Goal: Task Accomplishment & Management: Use online tool/utility

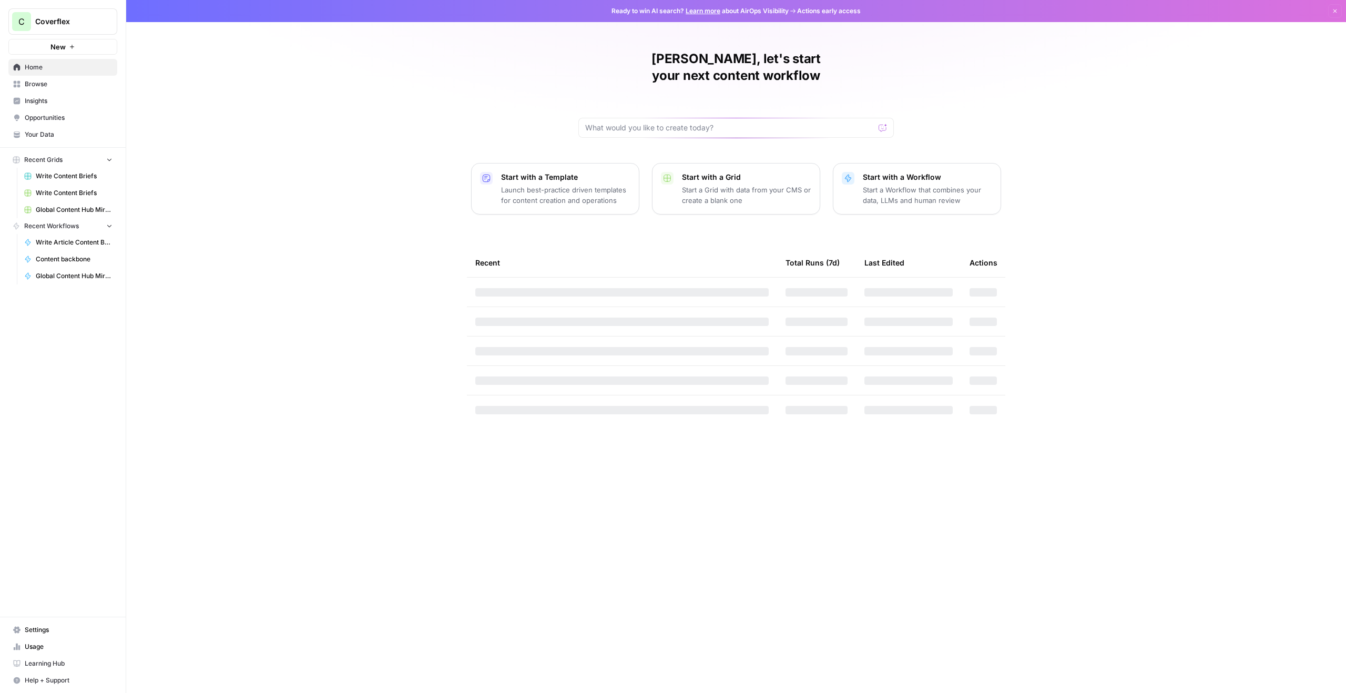
click at [81, 177] on span "Write Content Briefs" at bounding box center [74, 175] width 77 height 9
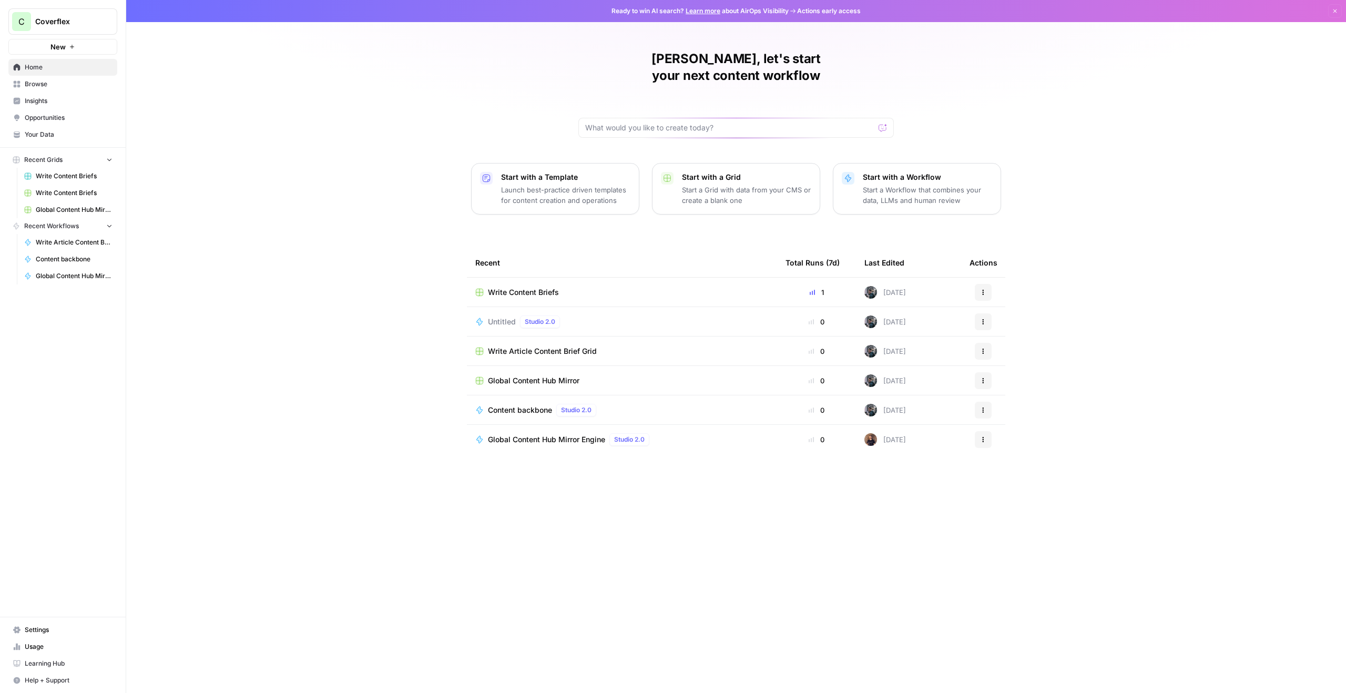
click at [77, 244] on span "Write Article Content Brief" at bounding box center [74, 242] width 77 height 9
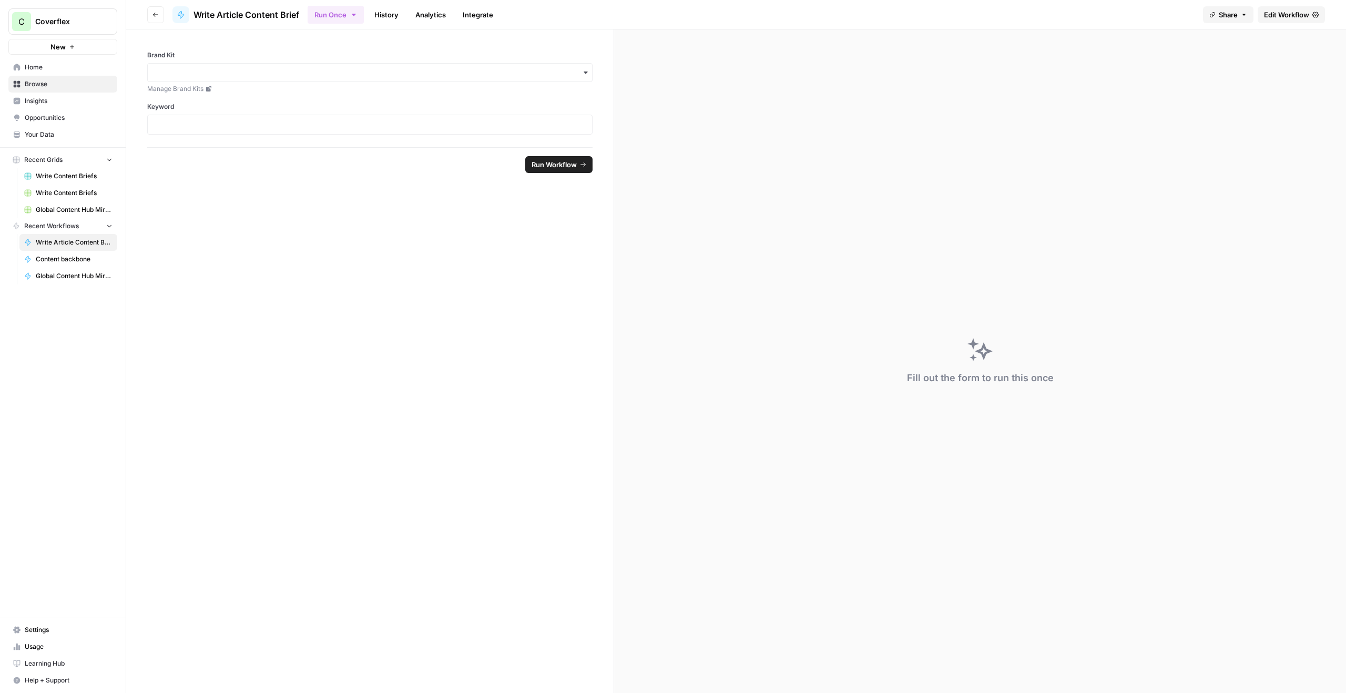
click at [59, 179] on span "Write Content Briefs" at bounding box center [74, 175] width 77 height 9
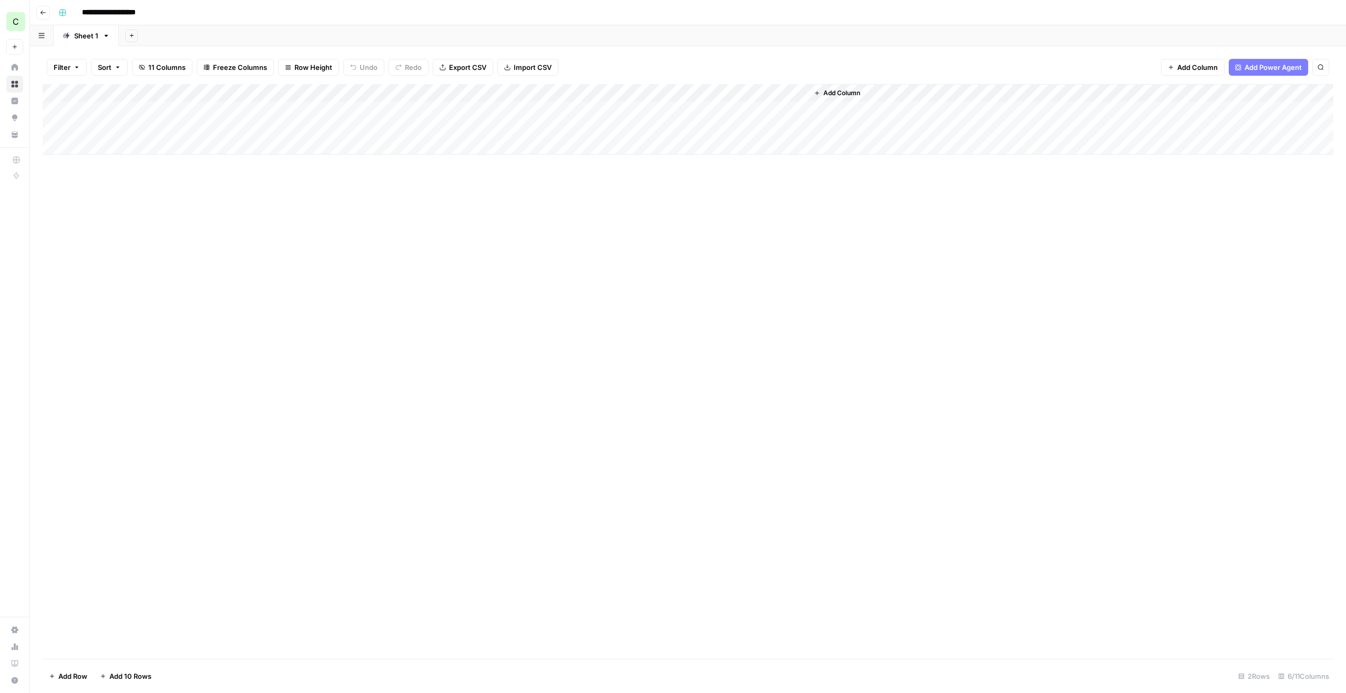
click at [605, 250] on div "Add Column" at bounding box center [688, 371] width 1291 height 575
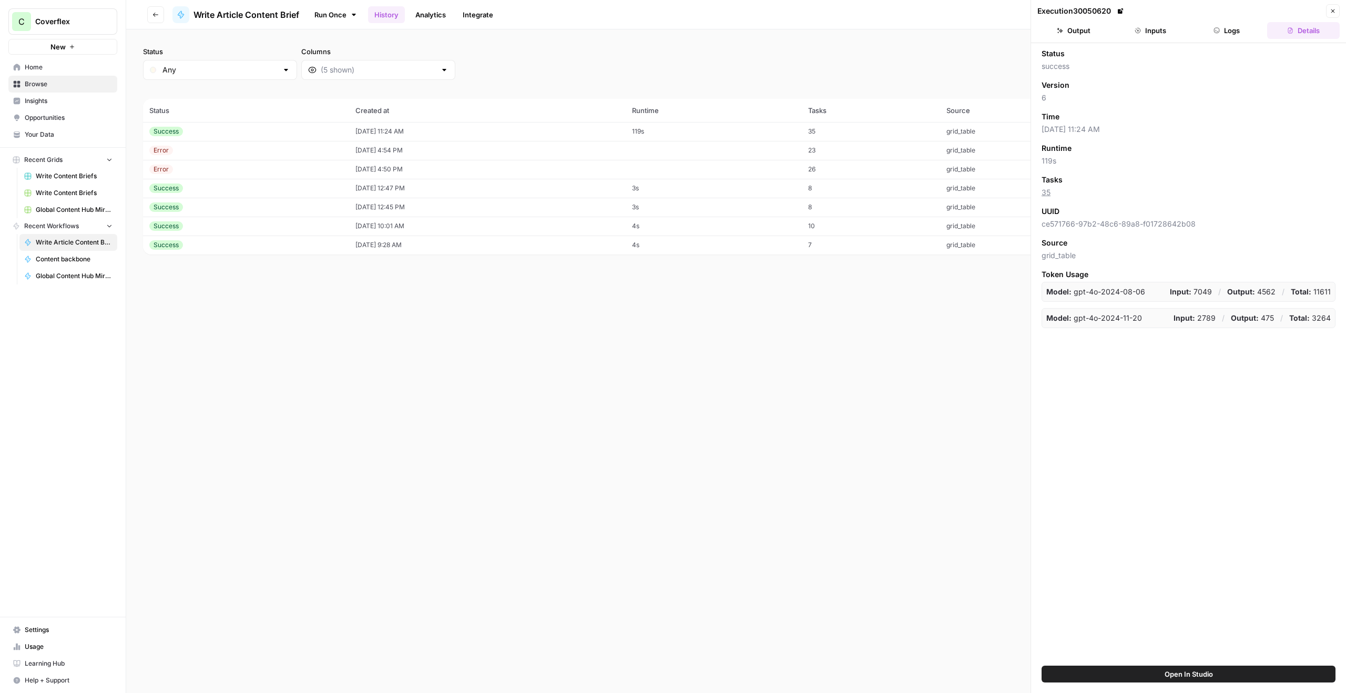
click at [330, 128] on td "Success" at bounding box center [246, 131] width 206 height 19
click at [1092, 34] on button "Output" at bounding box center [1073, 30] width 73 height 17
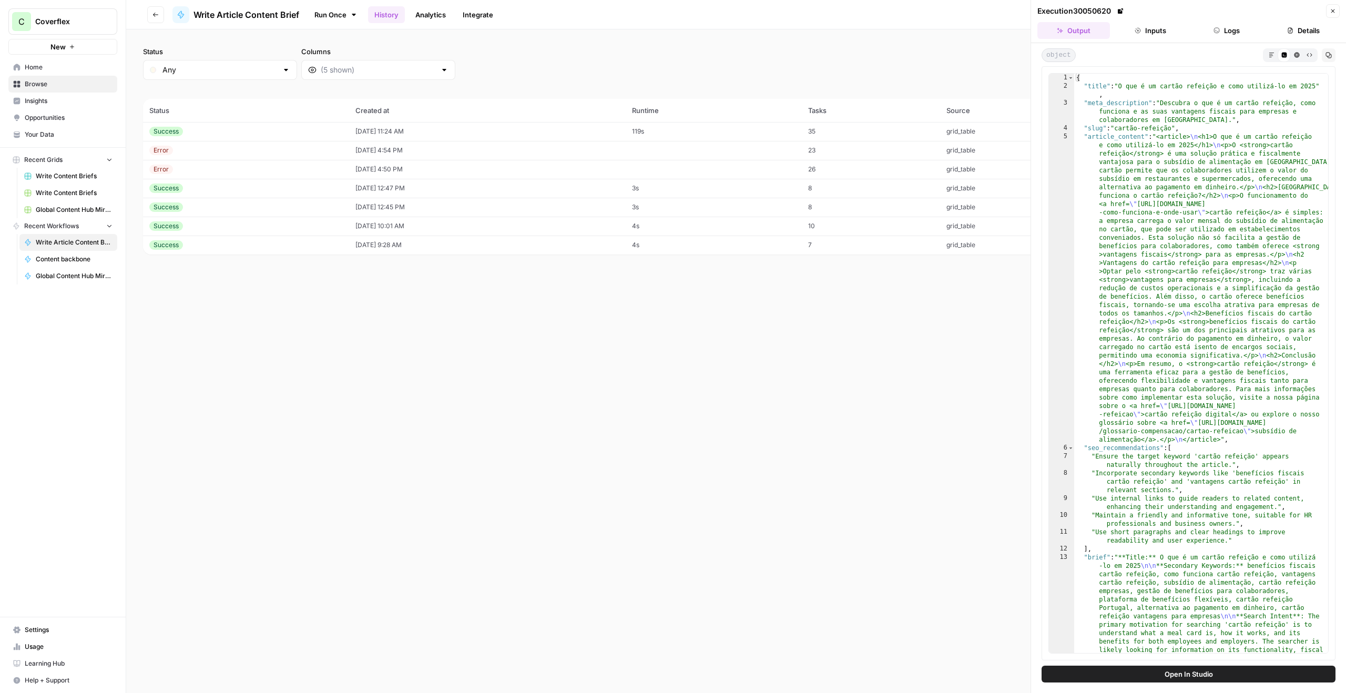
click at [1151, 35] on button "Inputs" at bounding box center [1150, 30] width 73 height 17
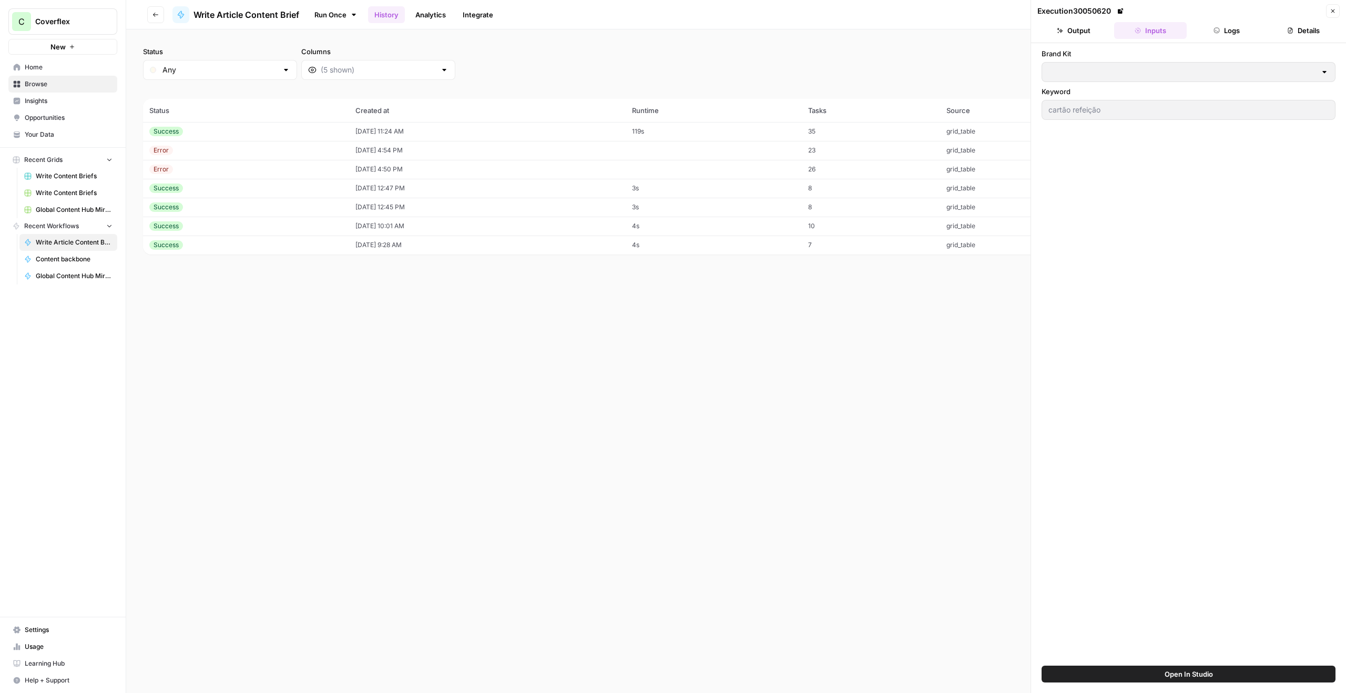
type input "Coverflex PT"
click at [1206, 38] on button "Logs" at bounding box center [1227, 30] width 73 height 17
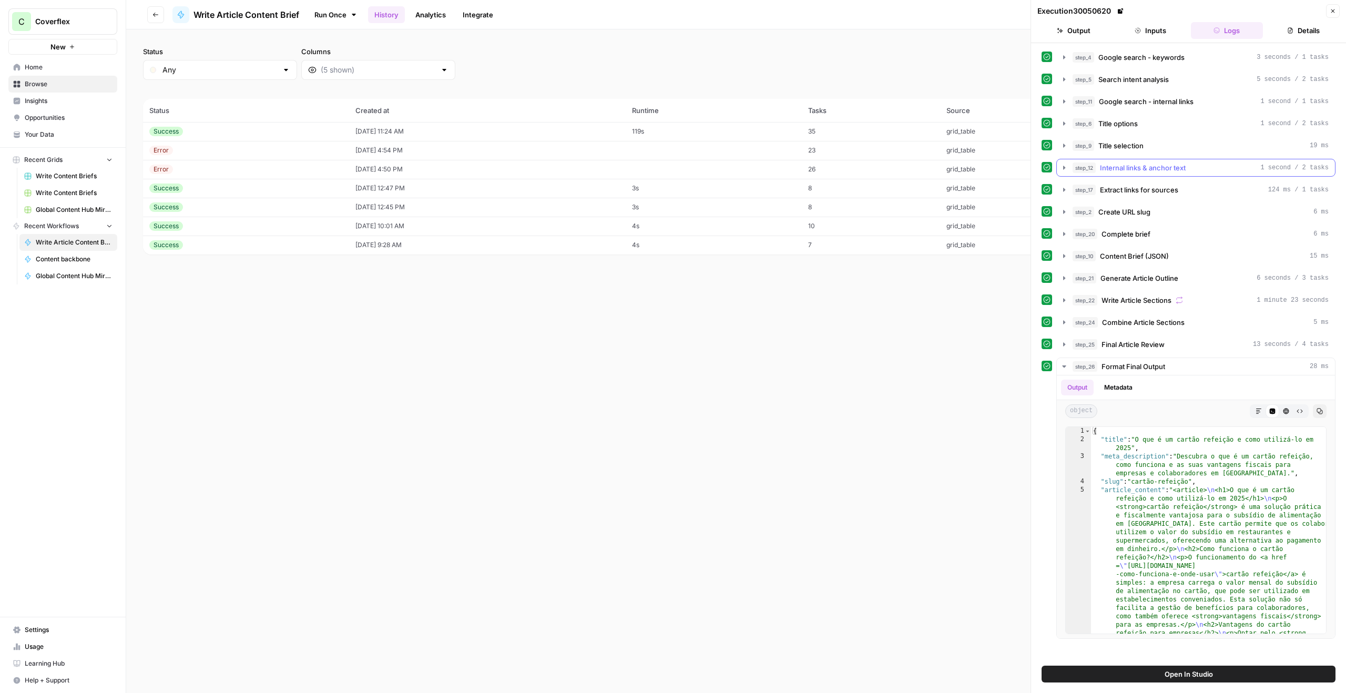
click at [1068, 167] on button "step_12 Internal links & anchor text 1 second / 2 tasks" at bounding box center [1196, 167] width 278 height 17
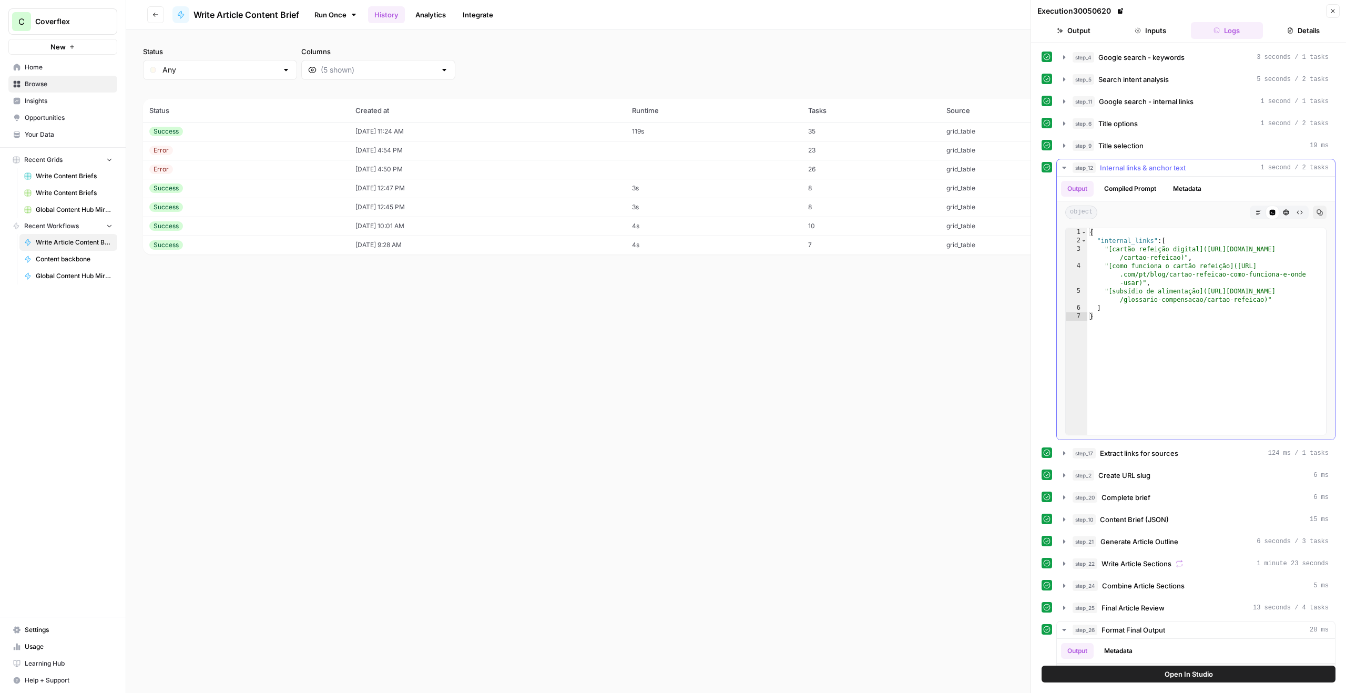
click at [1129, 191] on button "Compiled Prompt" at bounding box center [1130, 189] width 65 height 16
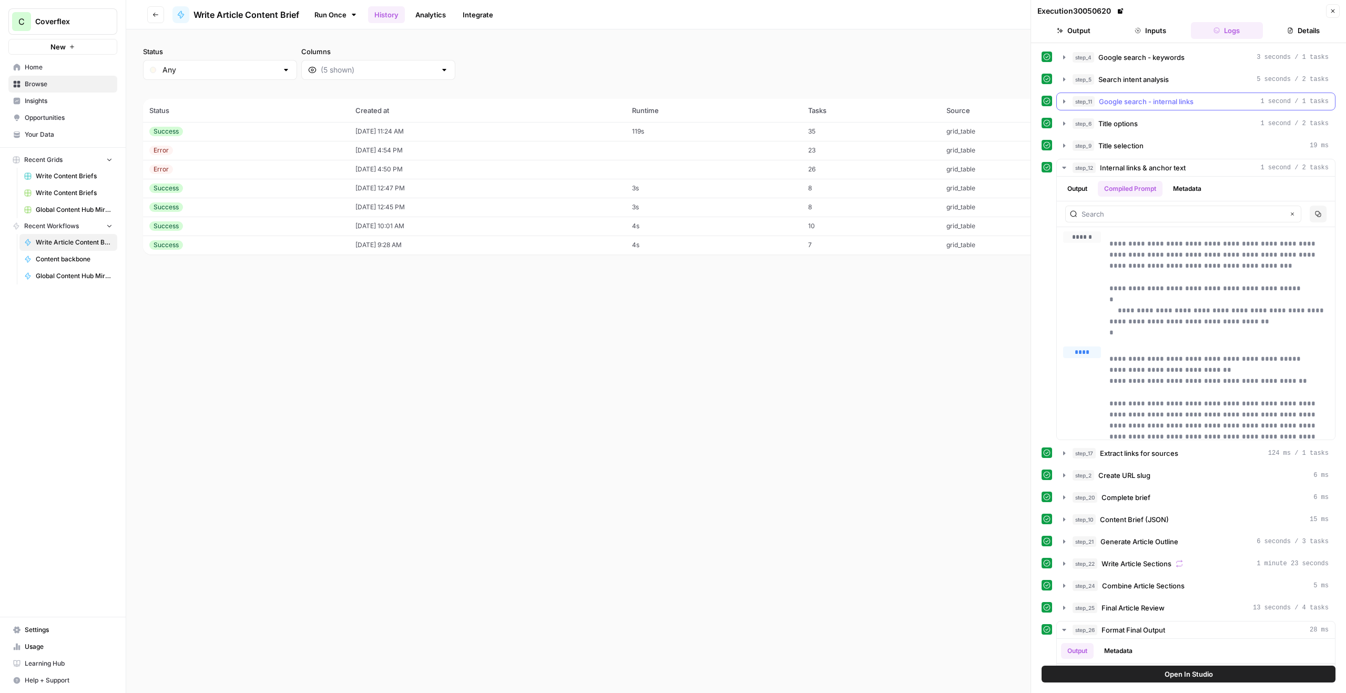
click at [1061, 101] on icon "button" at bounding box center [1064, 101] width 8 height 8
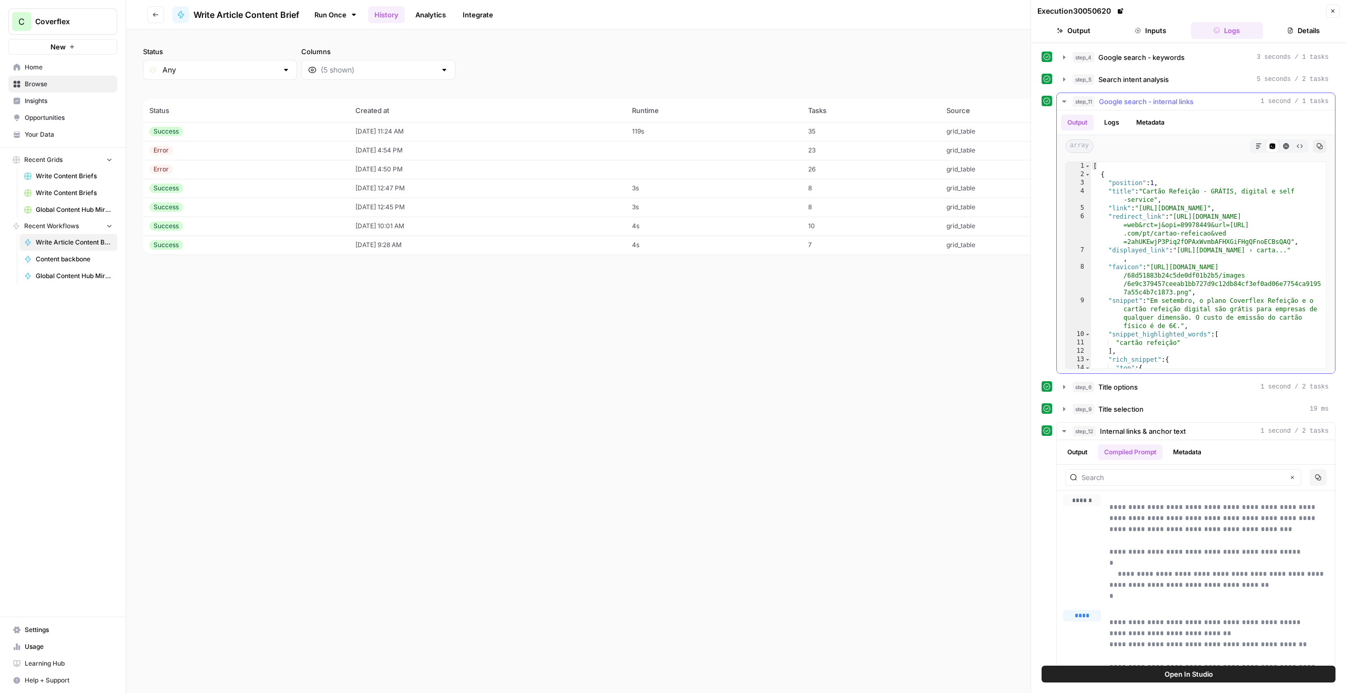
click at [1121, 124] on button "Logs" at bounding box center [1112, 123] width 28 height 16
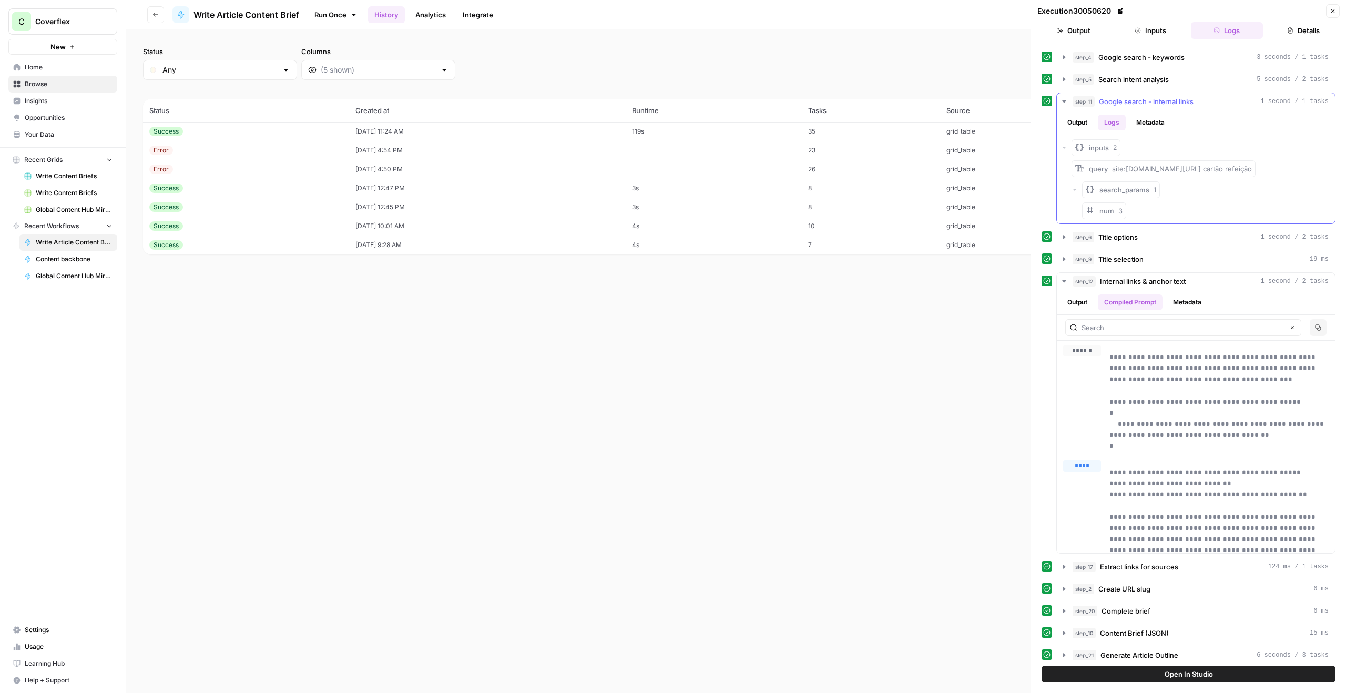
click at [1066, 146] on icon "button" at bounding box center [1064, 148] width 6 height 6
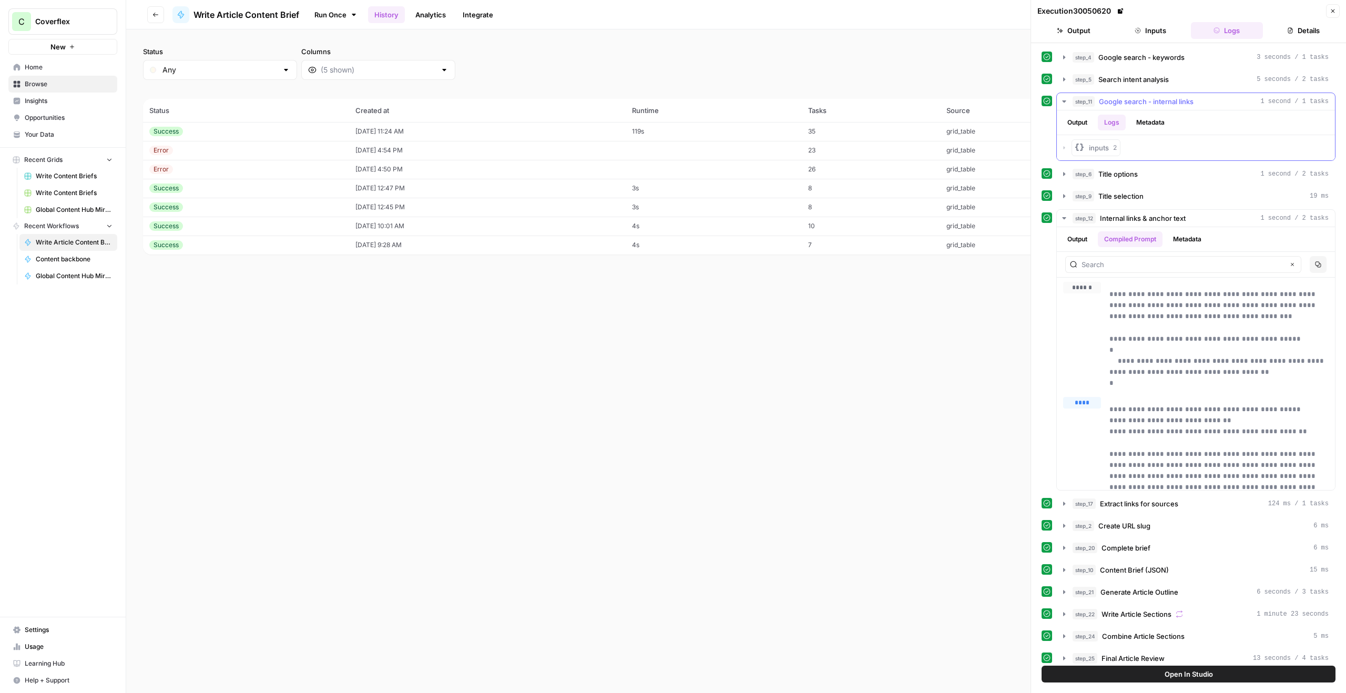
click at [1066, 146] on icon "button" at bounding box center [1064, 148] width 6 height 6
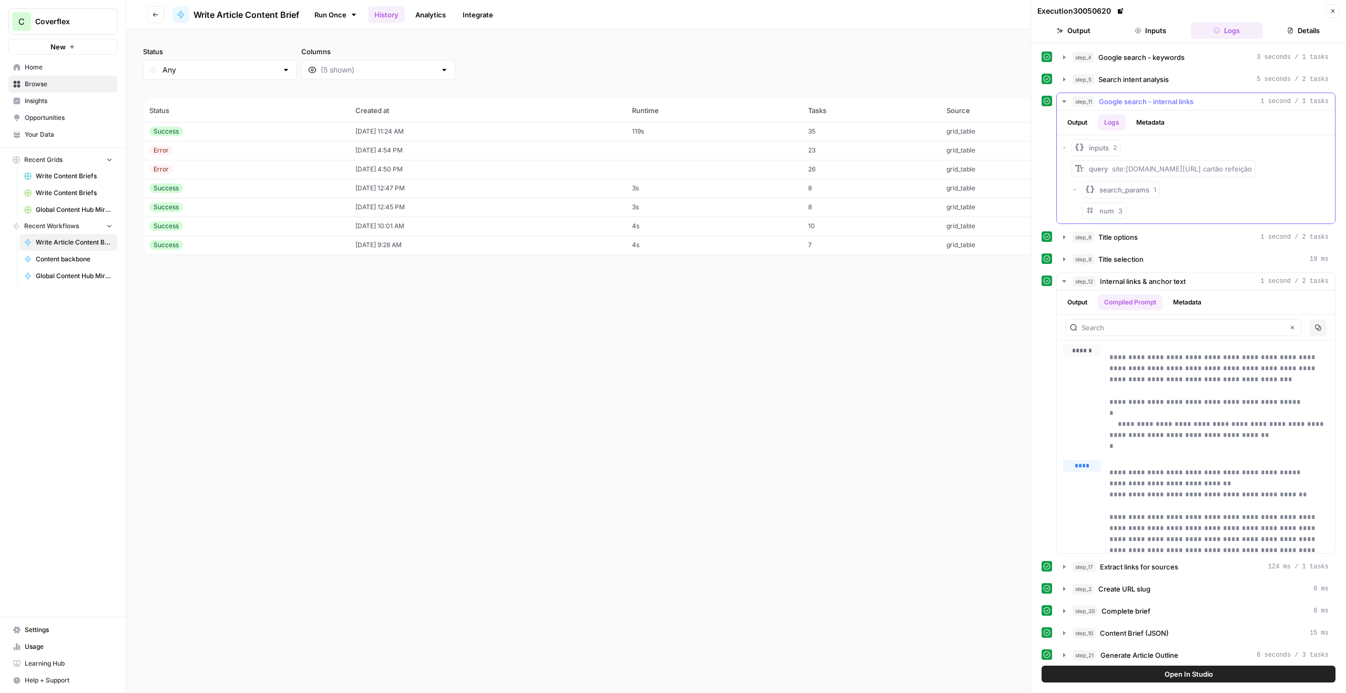
click at [1076, 190] on icon "button" at bounding box center [1074, 190] width 6 height 6
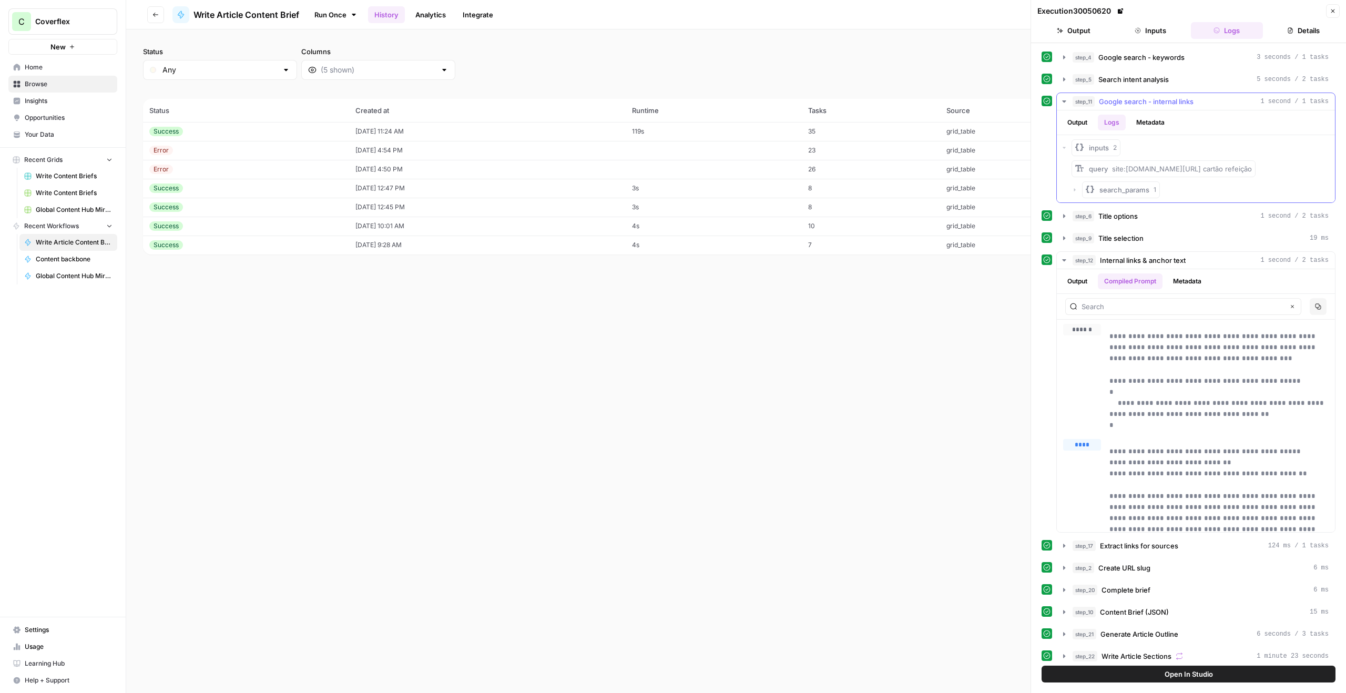
click at [1076, 190] on icon "button" at bounding box center [1074, 190] width 6 height 6
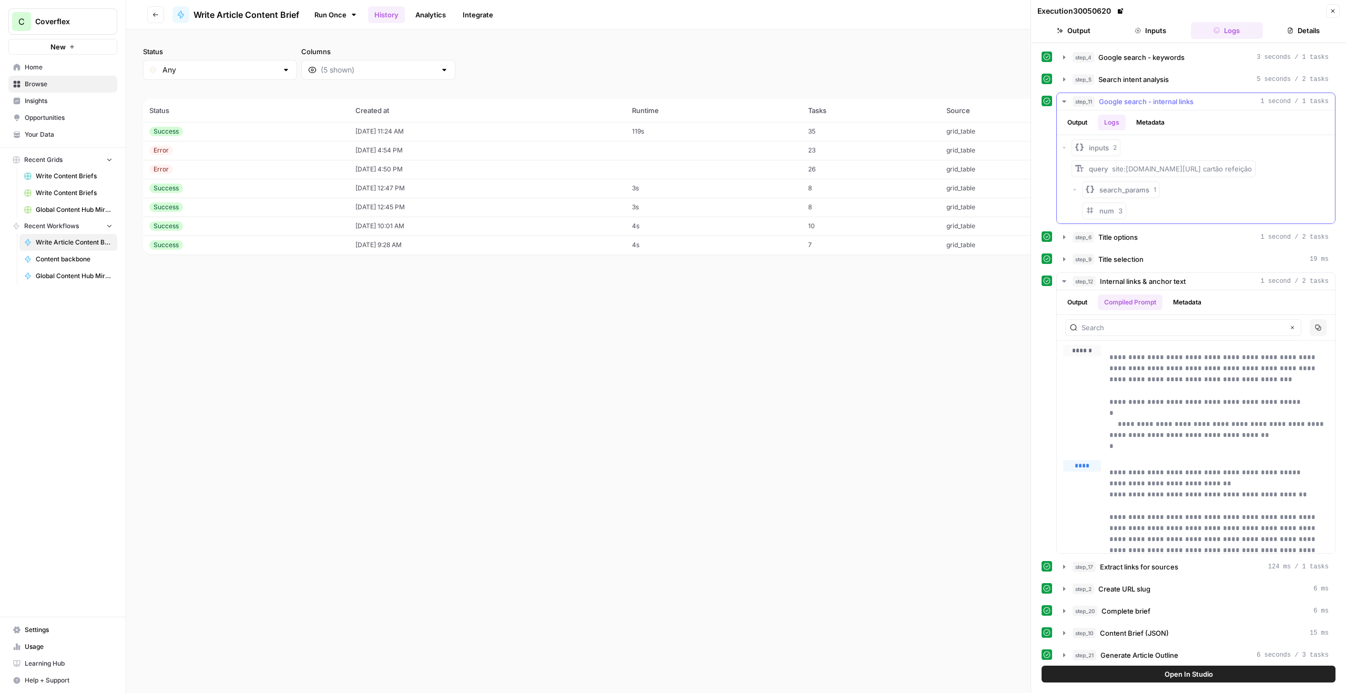
click at [1114, 190] on span "search_params" at bounding box center [1124, 190] width 50 height 11
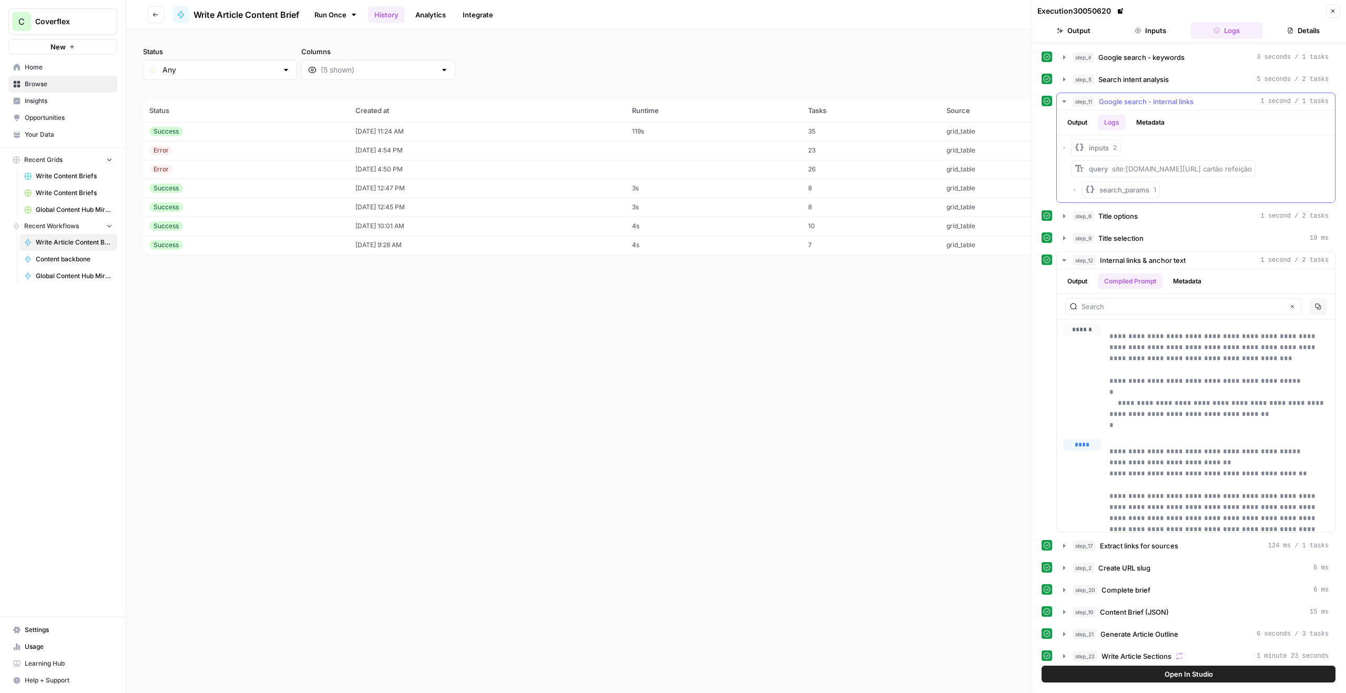
click at [1114, 190] on span "search_params" at bounding box center [1124, 190] width 50 height 11
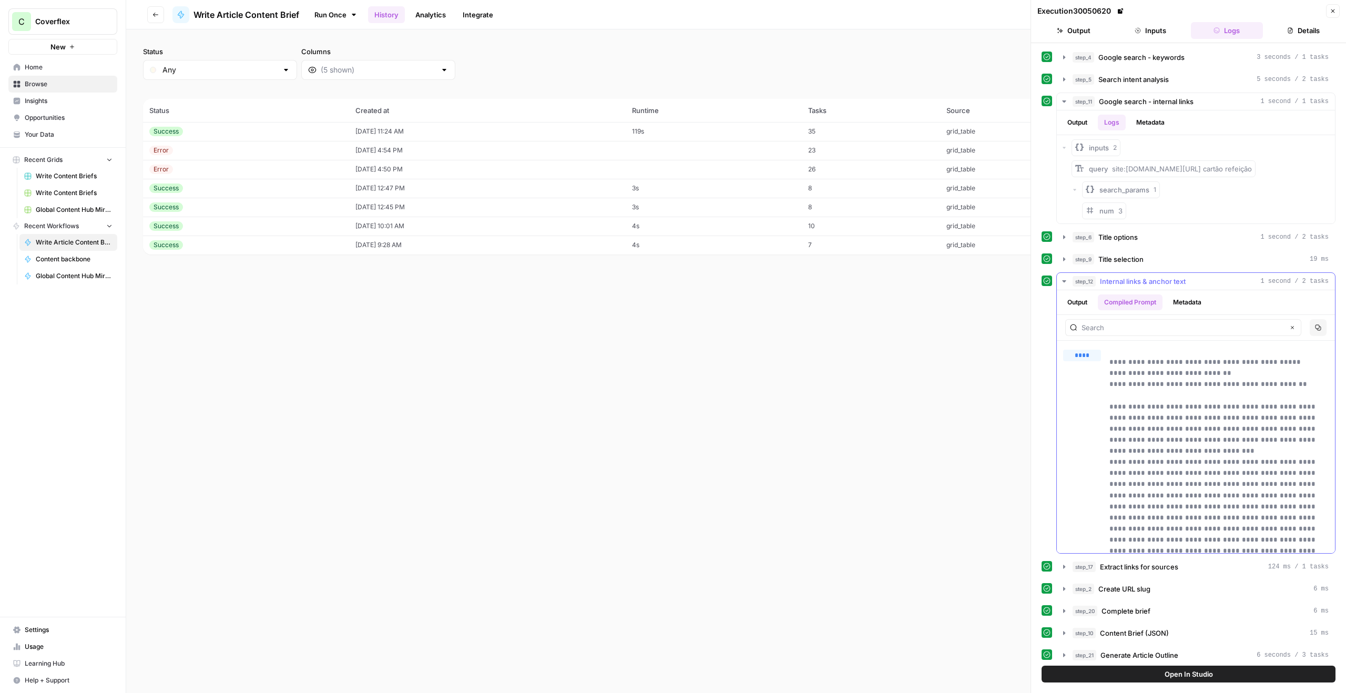
scroll to position [111, 0]
click at [1087, 304] on button "Output" at bounding box center [1077, 302] width 33 height 16
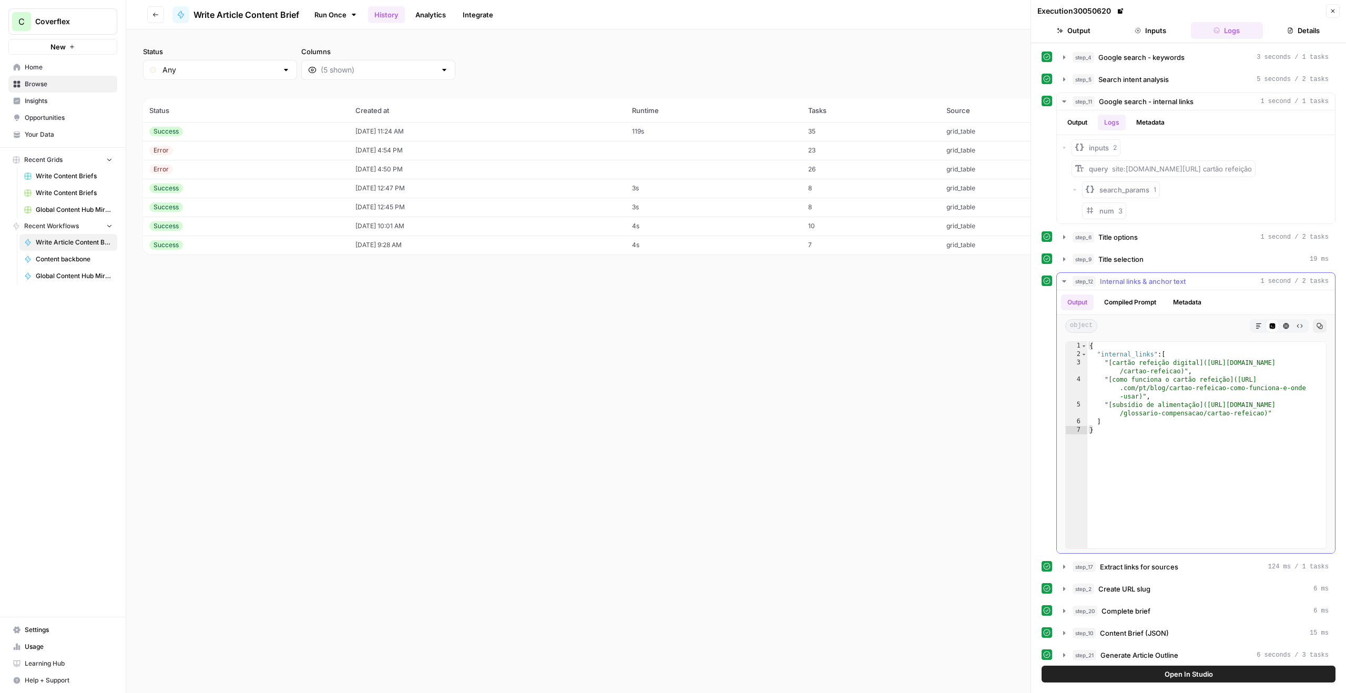
click at [1177, 299] on button "Metadata" at bounding box center [1187, 302] width 41 height 16
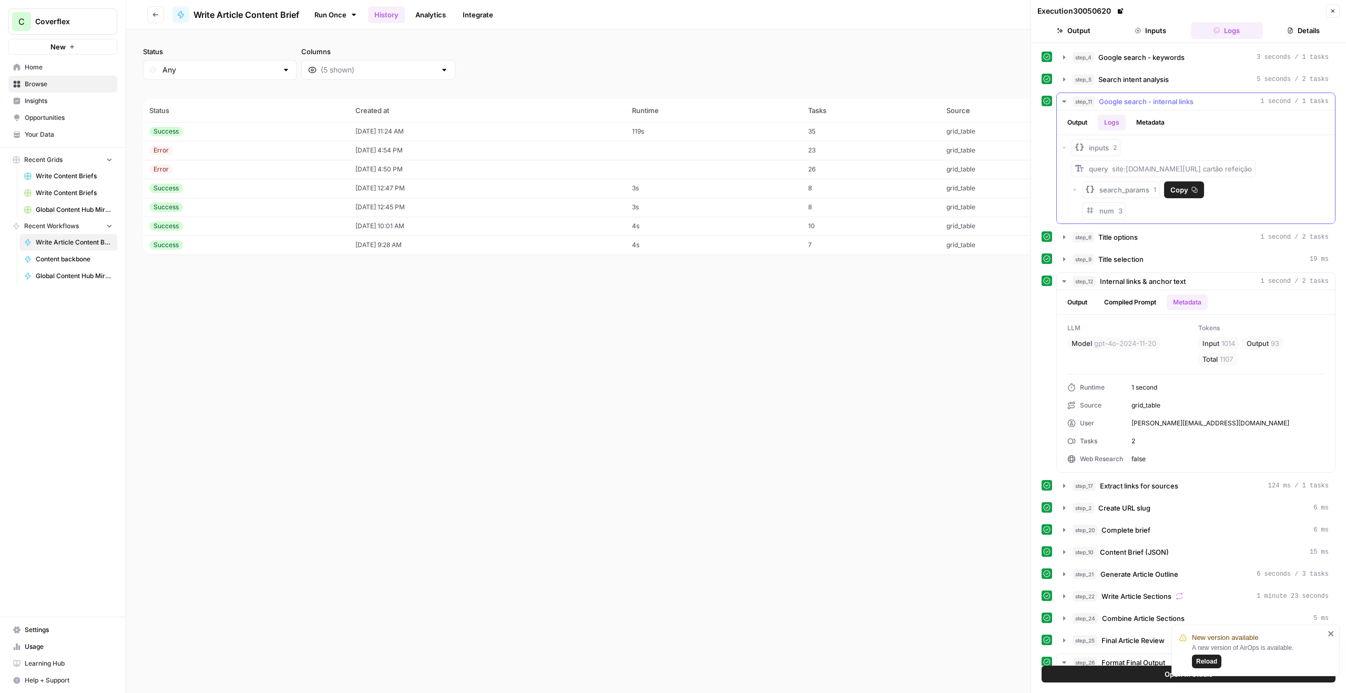
click at [1075, 190] on icon "button" at bounding box center [1074, 190] width 6 height 6
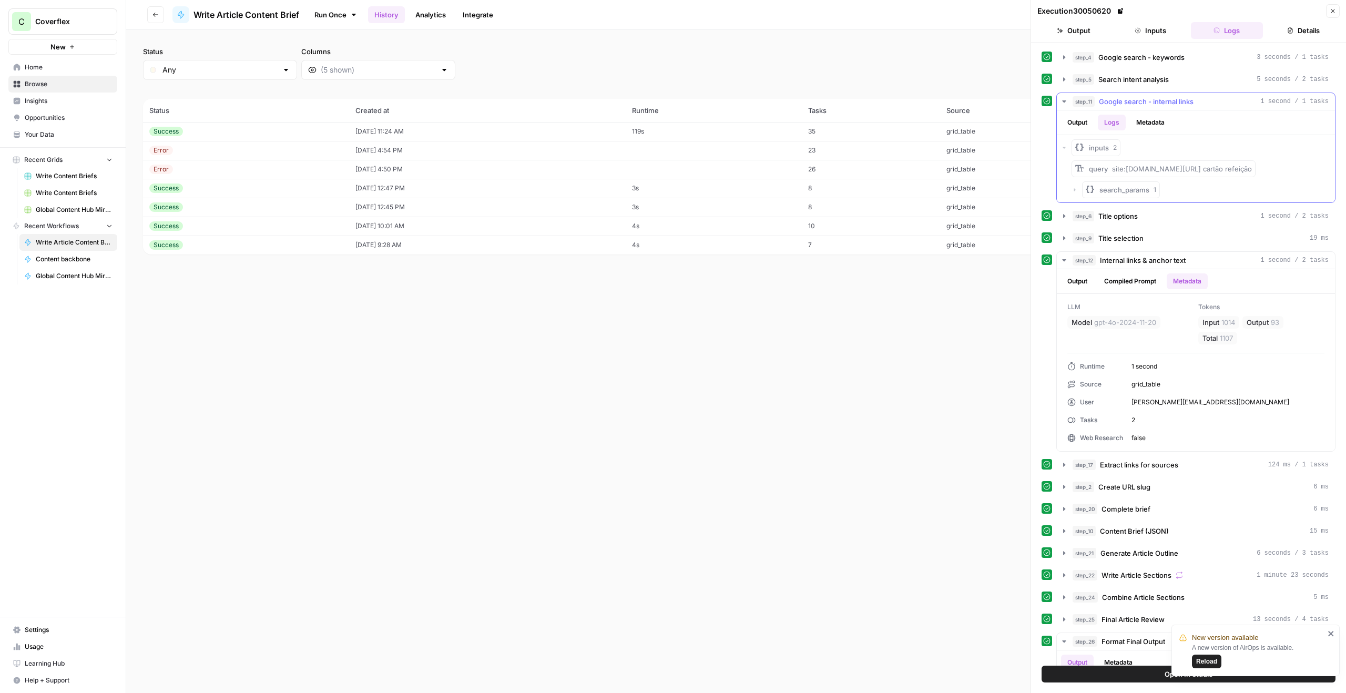
click at [1075, 190] on icon "button" at bounding box center [1074, 190] width 6 height 6
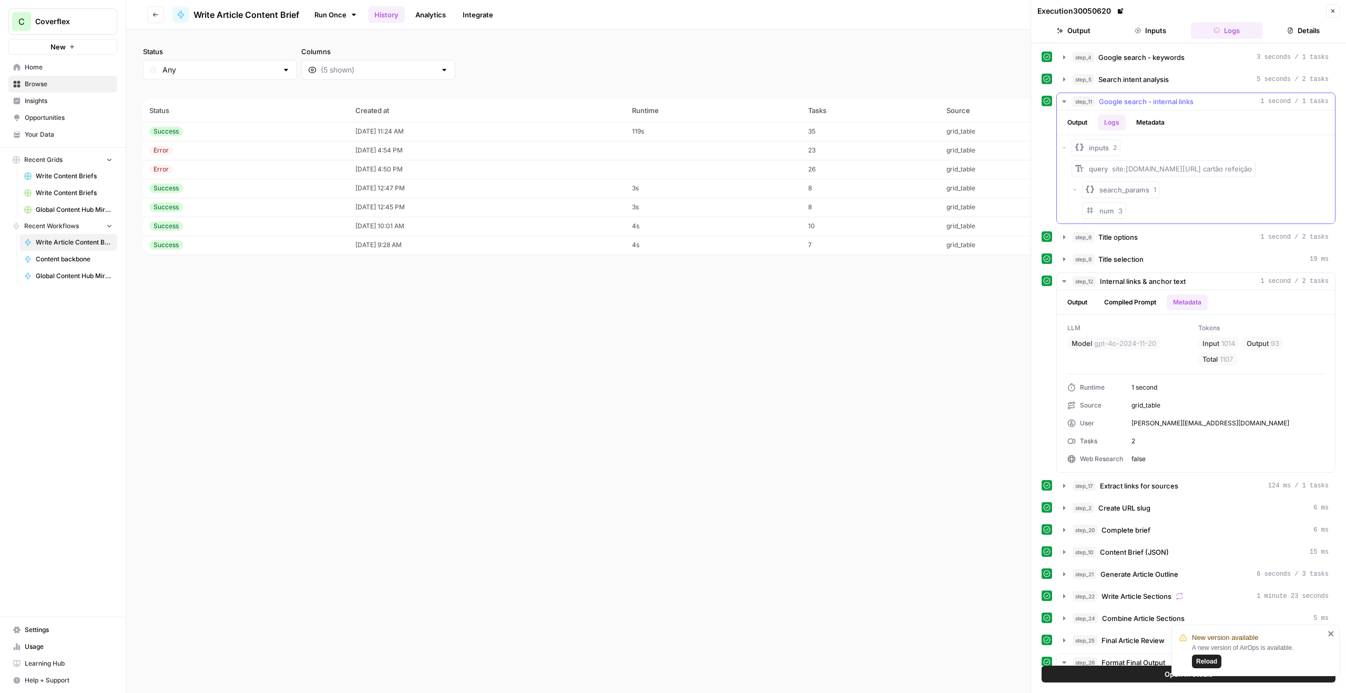
click at [1105, 213] on span "num" at bounding box center [1106, 211] width 15 height 8
click at [1130, 58] on span "Google search - keywords" at bounding box center [1141, 57] width 86 height 11
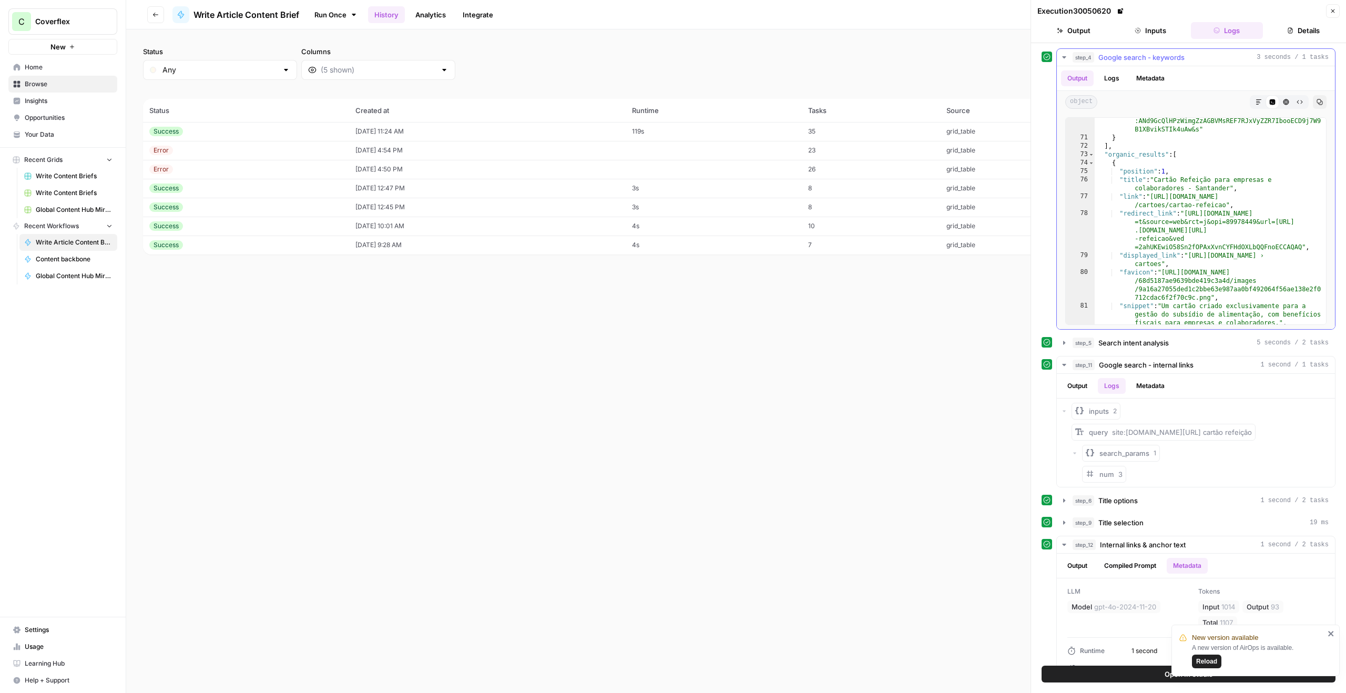
scroll to position [1211, 0]
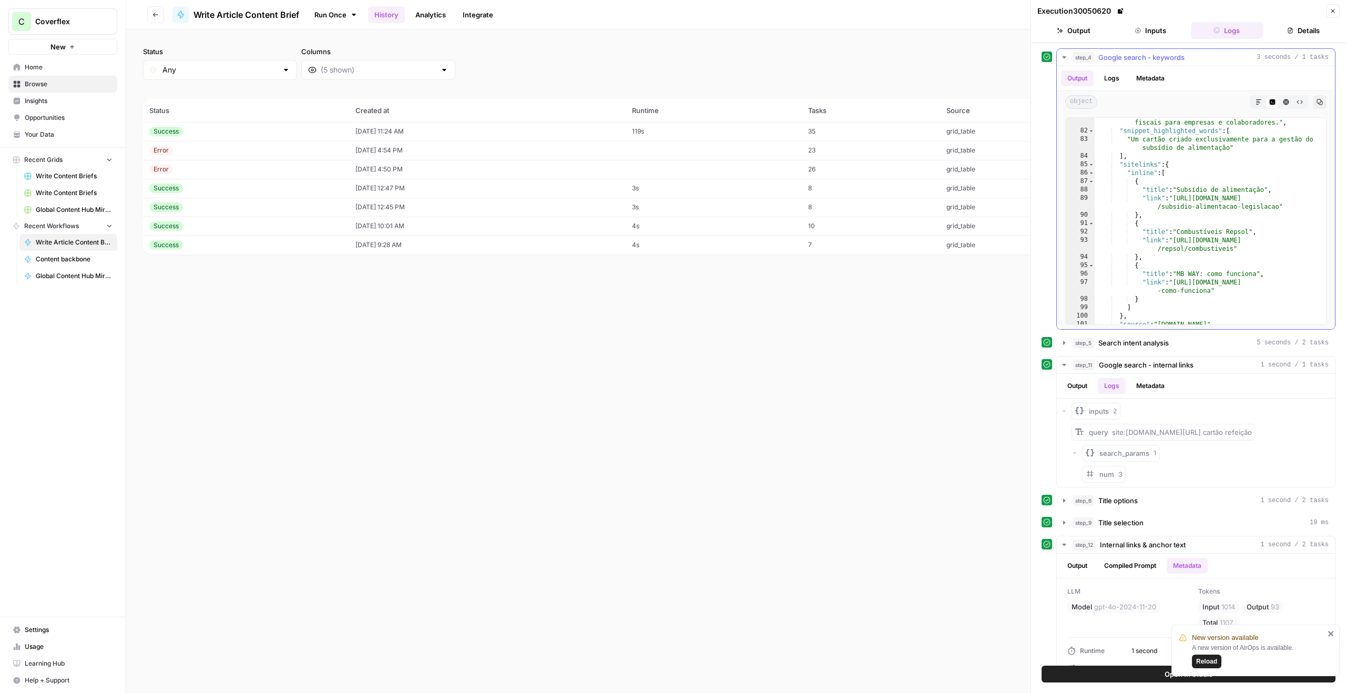
click at [1102, 76] on button "Logs" at bounding box center [1112, 78] width 28 height 16
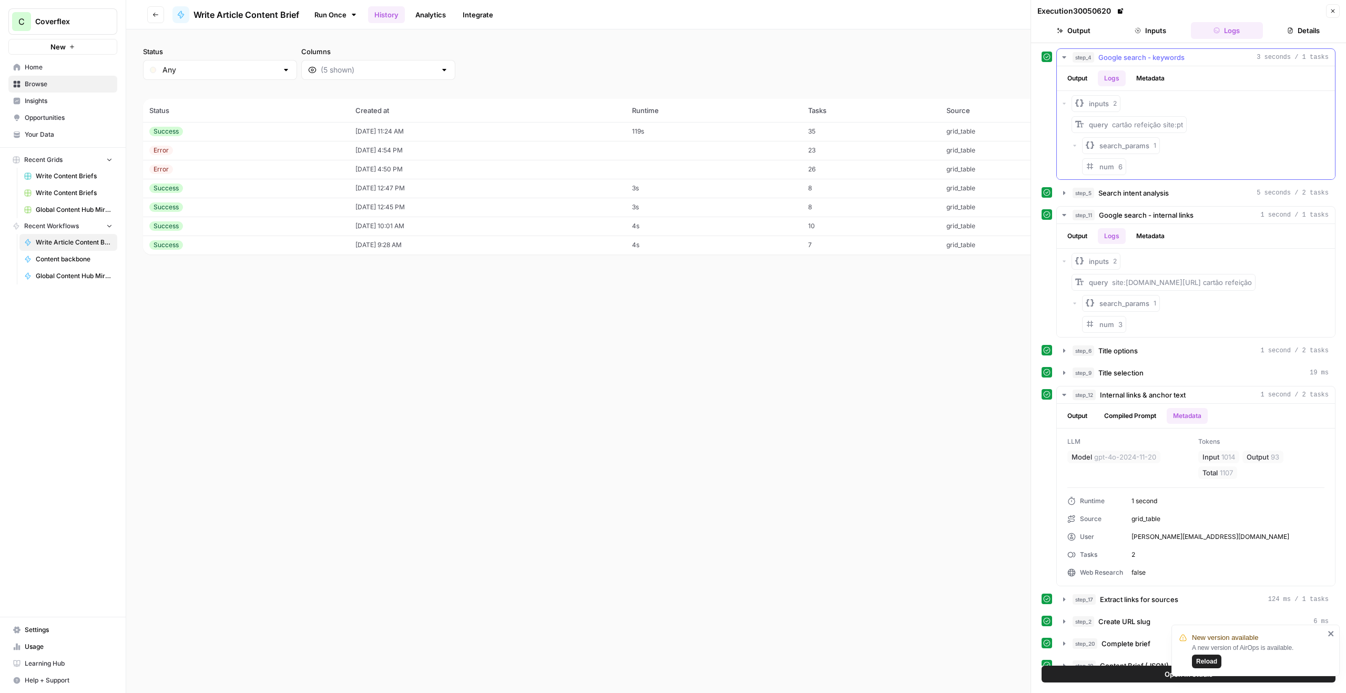
click at [1073, 76] on button "Output" at bounding box center [1077, 78] width 33 height 16
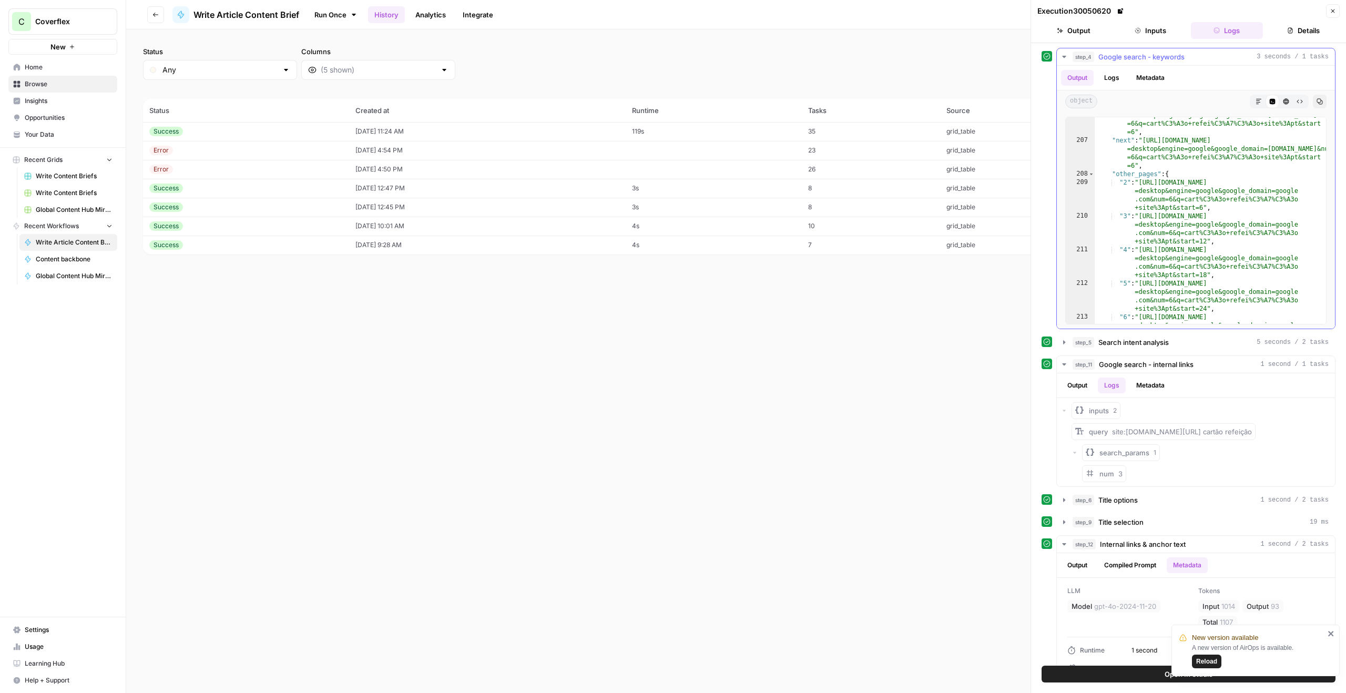
scroll to position [3414, 0]
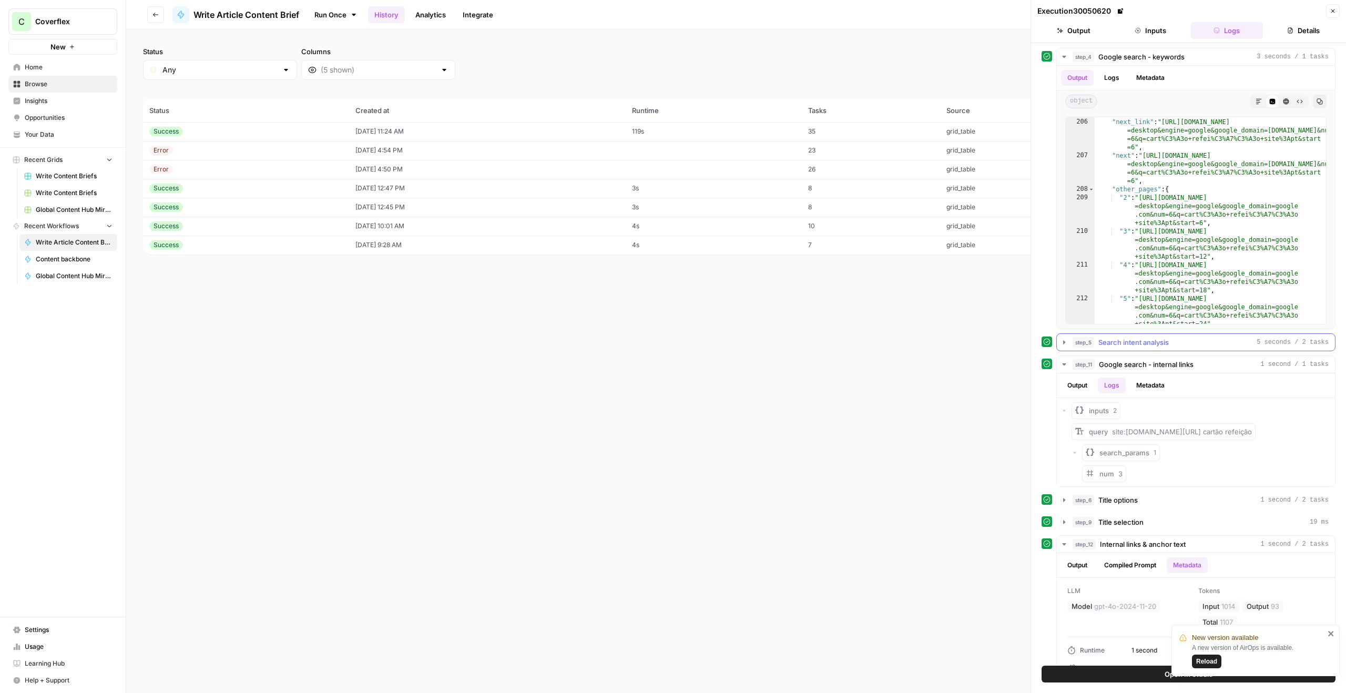
click at [1152, 346] on span "Search intent analysis" at bounding box center [1133, 342] width 70 height 11
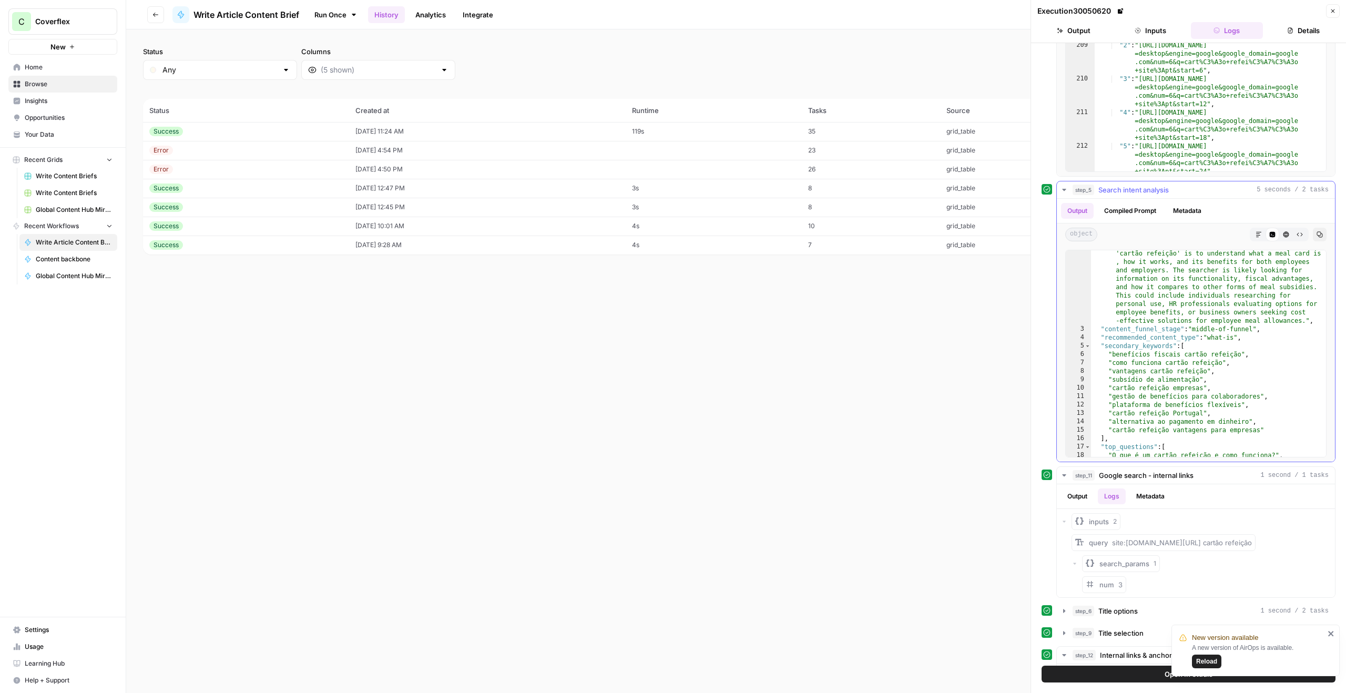
scroll to position [18, 0]
click at [1119, 213] on button "Compiled Prompt" at bounding box center [1130, 211] width 65 height 16
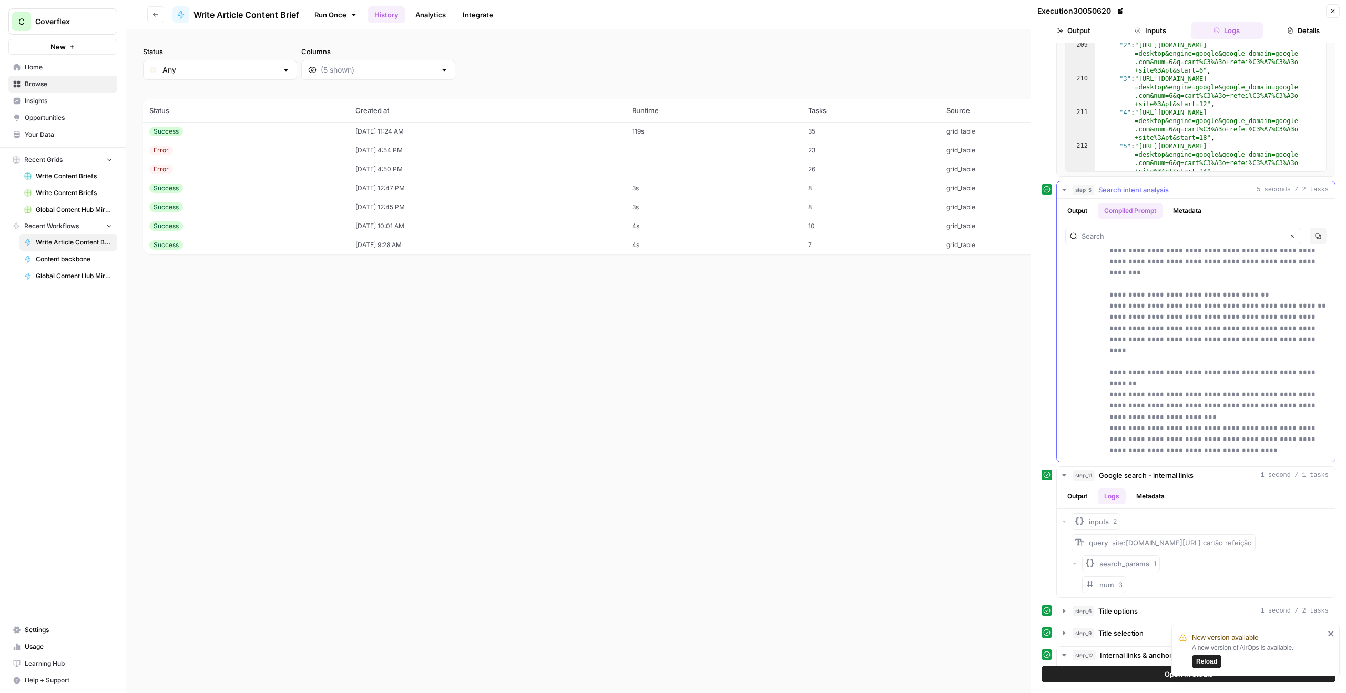
scroll to position [334, 0]
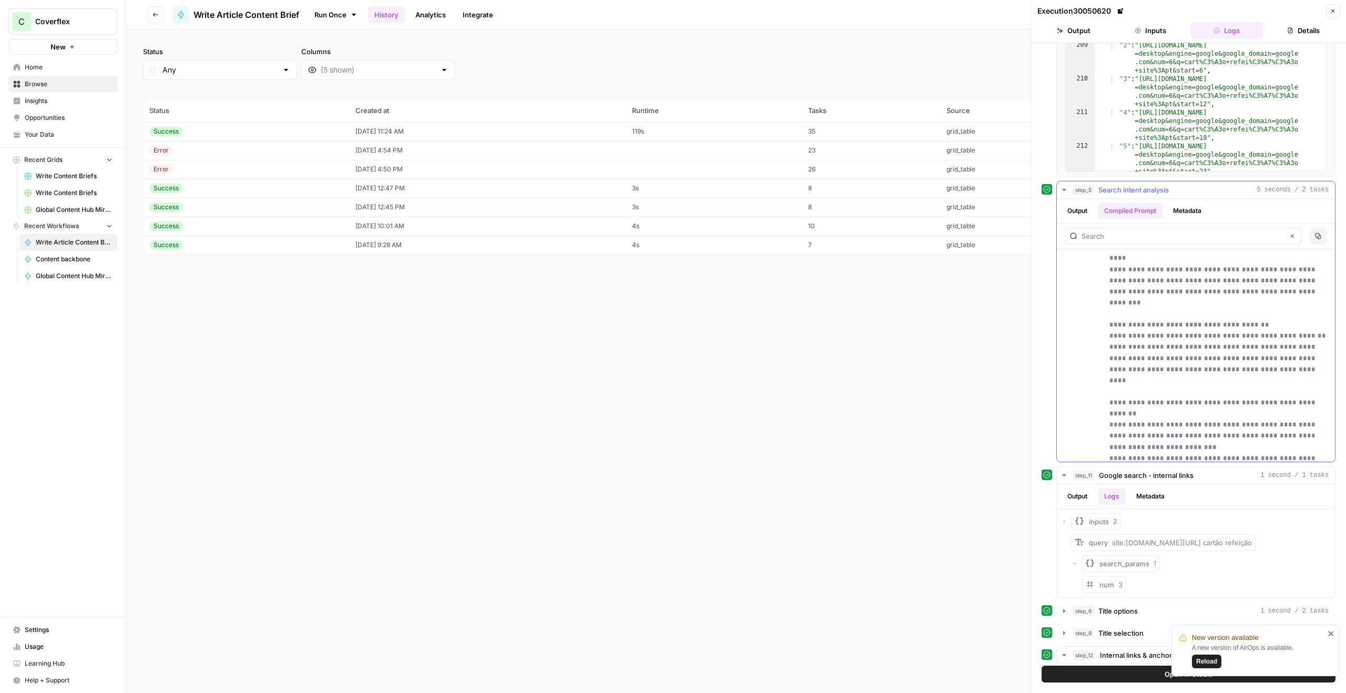
click at [1078, 210] on button "Output" at bounding box center [1077, 211] width 33 height 16
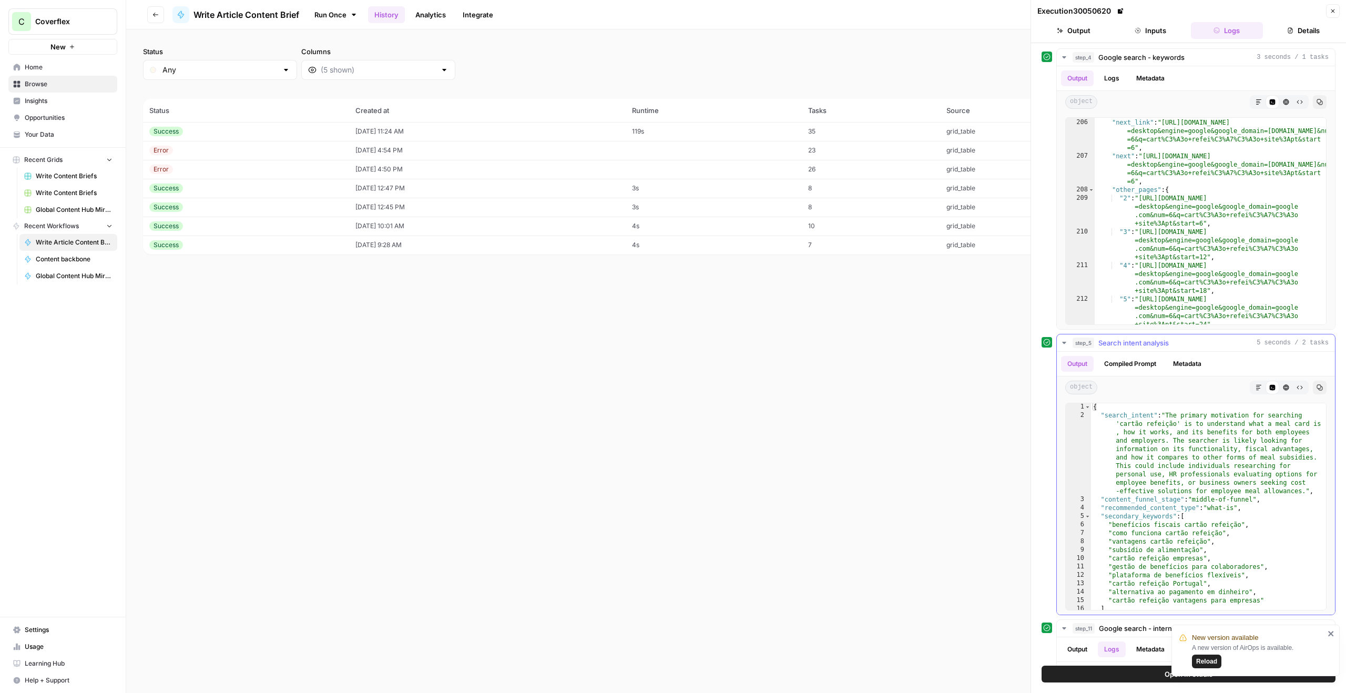
scroll to position [4, 0]
click at [1173, 365] on button "Metadata" at bounding box center [1187, 364] width 41 height 16
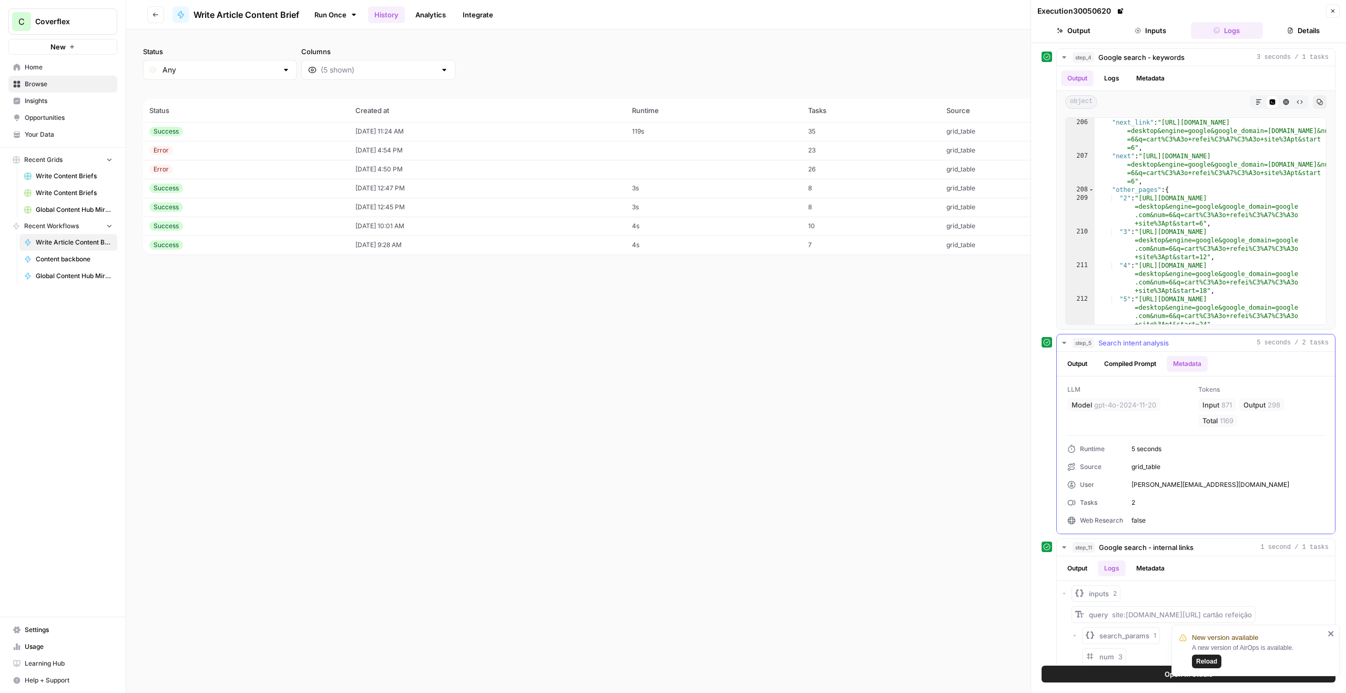
click at [1085, 370] on button "Output" at bounding box center [1077, 364] width 33 height 16
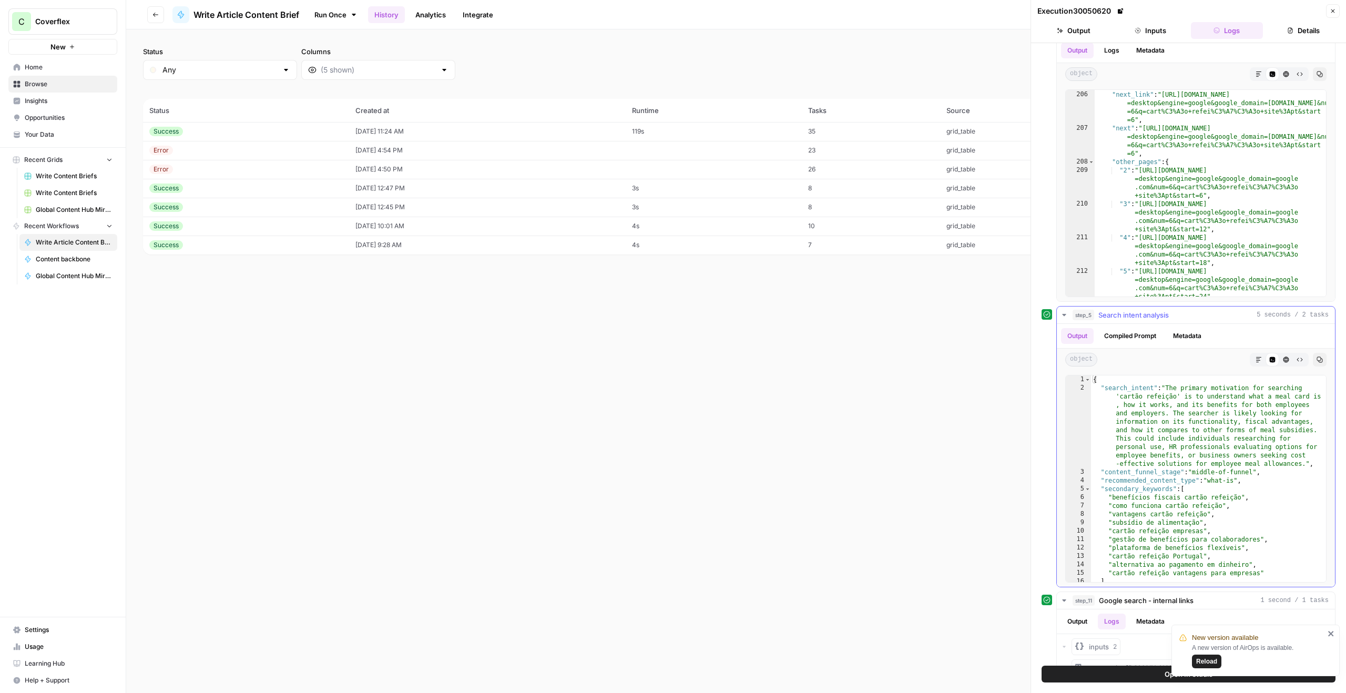
scroll to position [30, 0]
click at [1127, 328] on button "Compiled Prompt" at bounding box center [1130, 334] width 65 height 16
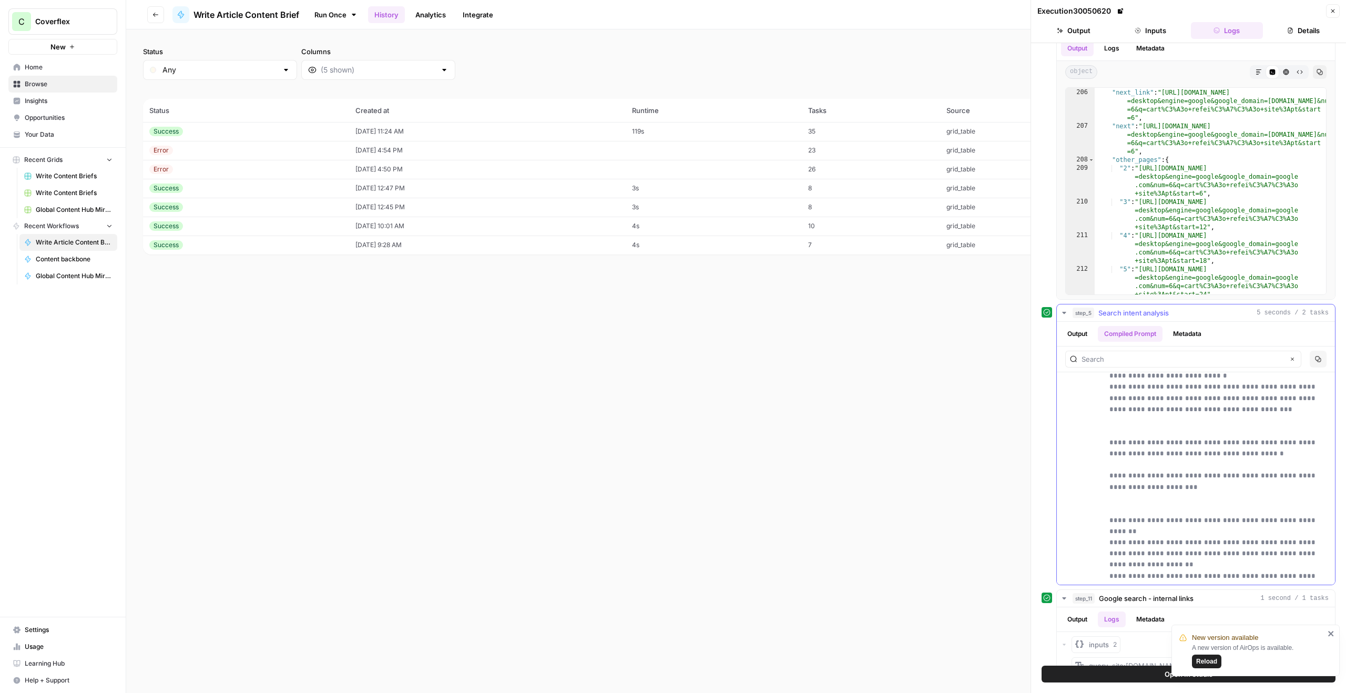
scroll to position [684, 0]
drag, startPoint x: 1152, startPoint y: 454, endPoint x: 1164, endPoint y: 459, distance: 12.5
click at [1165, 459] on p "**********" at bounding box center [1218, 286] width 219 height 811
click at [1164, 459] on p "**********" at bounding box center [1218, 286] width 219 height 811
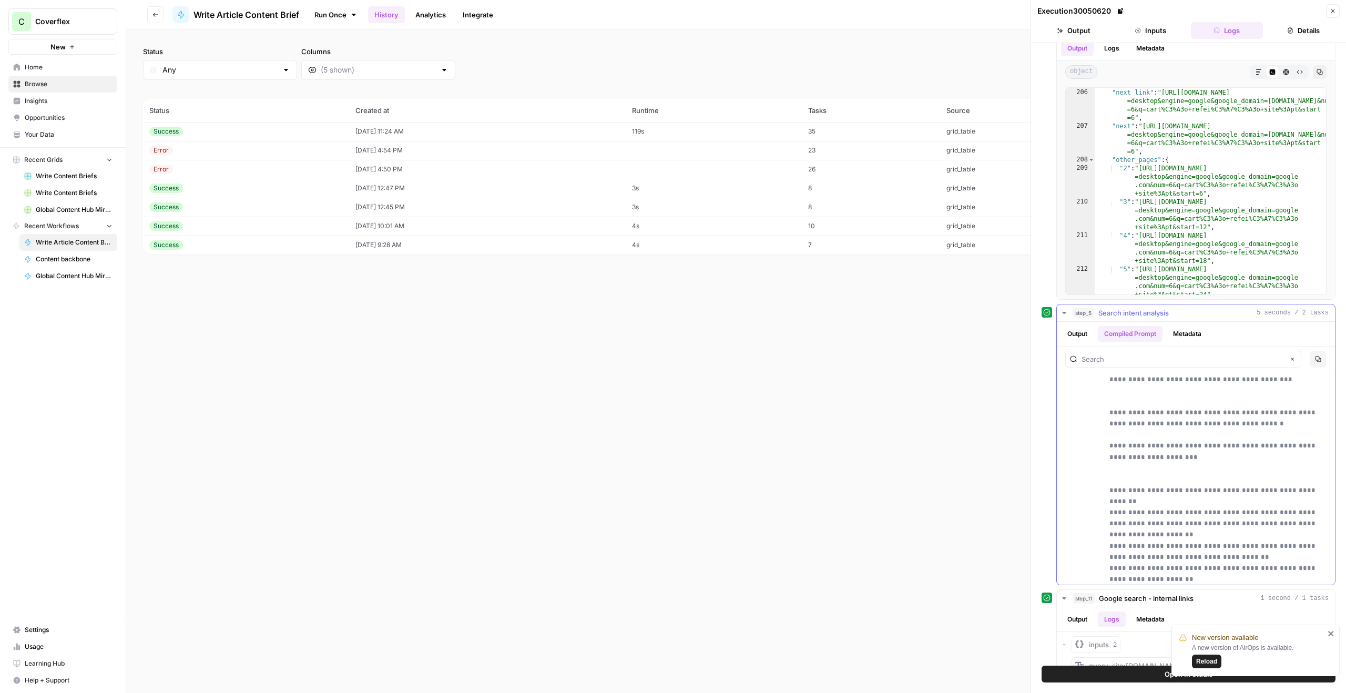
scroll to position [720, 0]
click at [1180, 483] on p "**********" at bounding box center [1218, 250] width 219 height 811
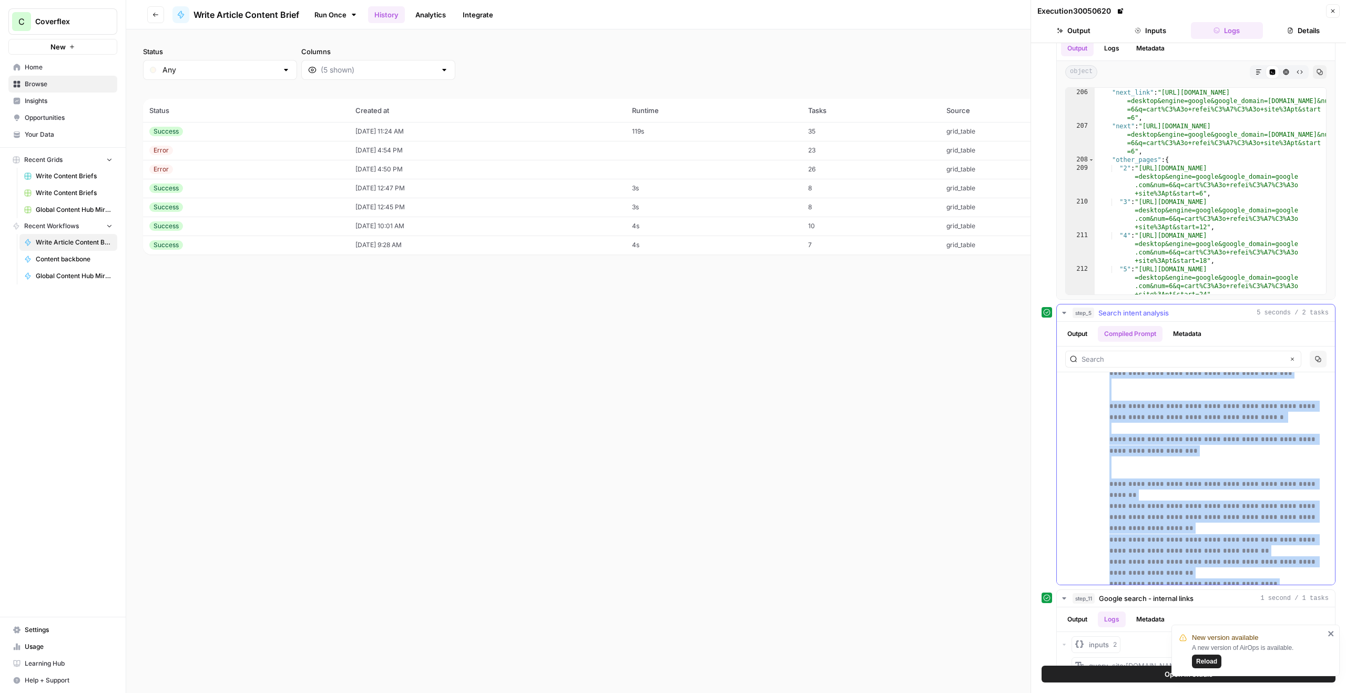
click at [1180, 483] on p "**********" at bounding box center [1218, 250] width 219 height 811
drag, startPoint x: 1255, startPoint y: 483, endPoint x: 1099, endPoint y: 488, distance: 155.7
click at [1099, 488] on div "**********" at bounding box center [1195, 247] width 265 height 817
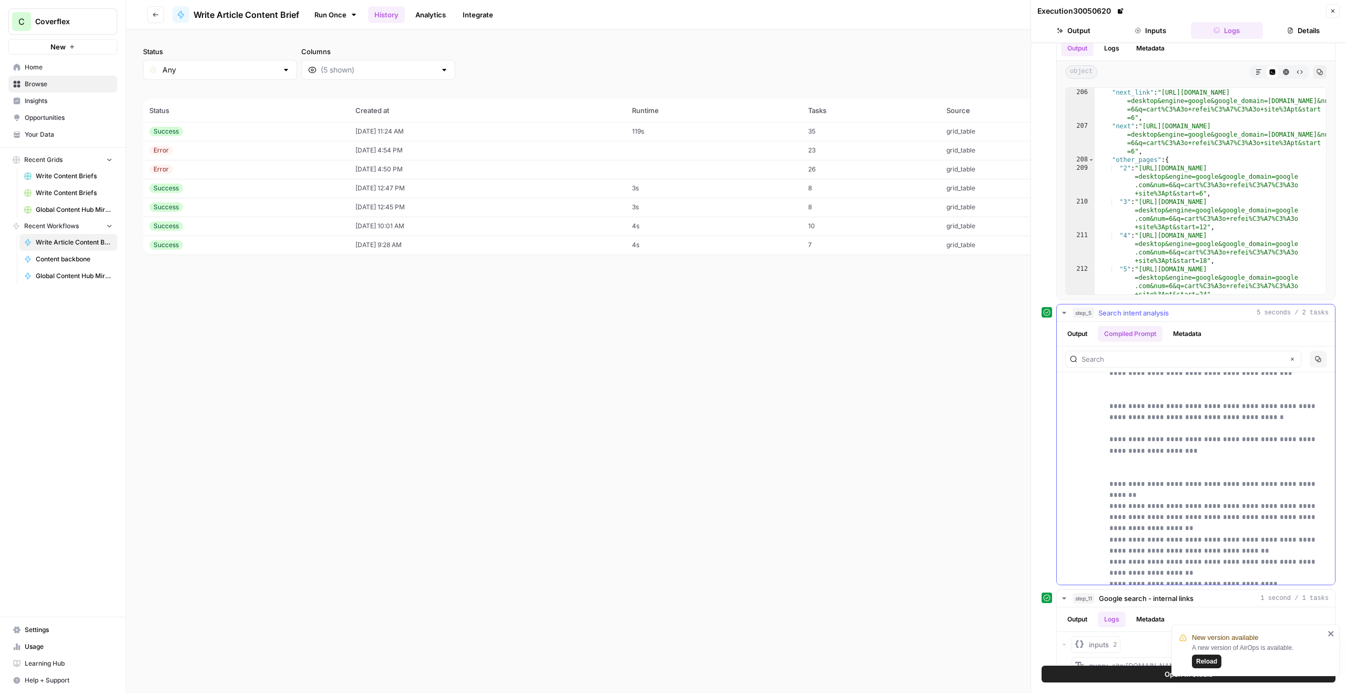
click at [1099, 488] on div "**** ****" at bounding box center [1082, 247] width 38 height 817
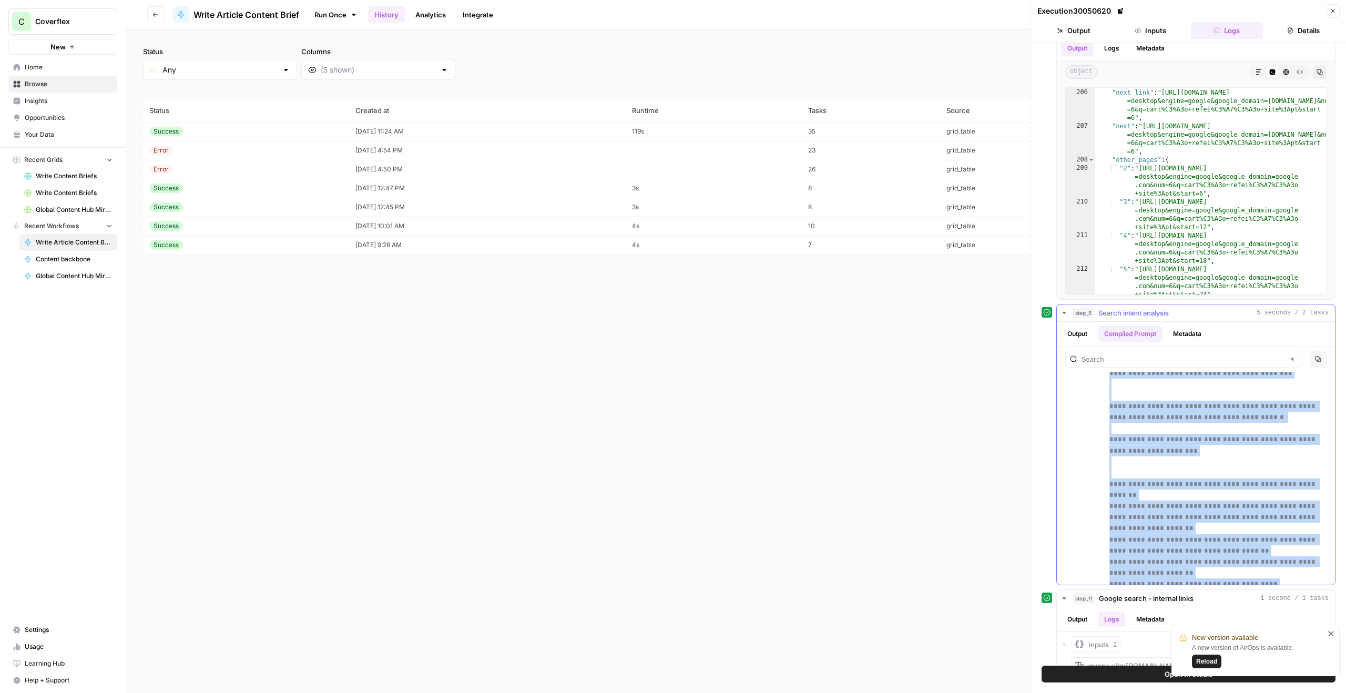
drag, startPoint x: 1103, startPoint y: 488, endPoint x: 1266, endPoint y: 496, distance: 163.2
click at [1266, 496] on div "**********" at bounding box center [1195, 247] width 265 height 817
click at [1266, 496] on p "**********" at bounding box center [1218, 250] width 219 height 811
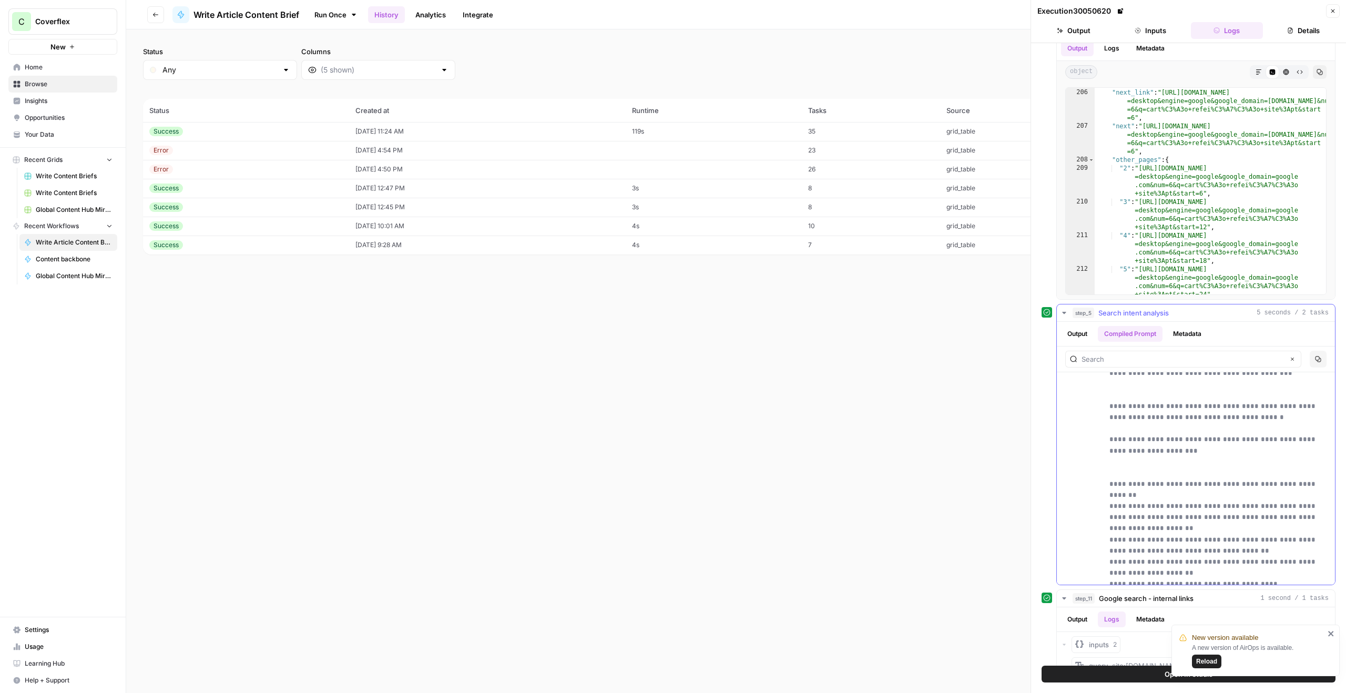
click at [1068, 314] on icon "button" at bounding box center [1064, 313] width 8 height 8
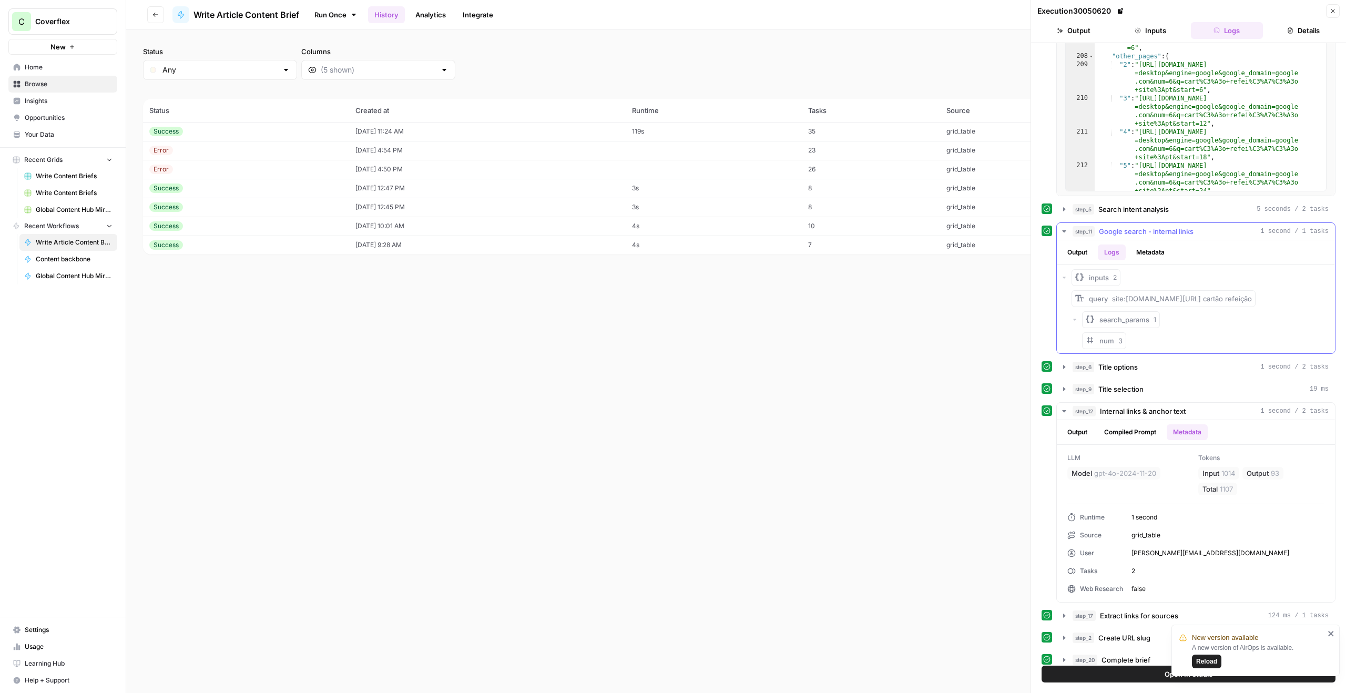
scroll to position [248, 0]
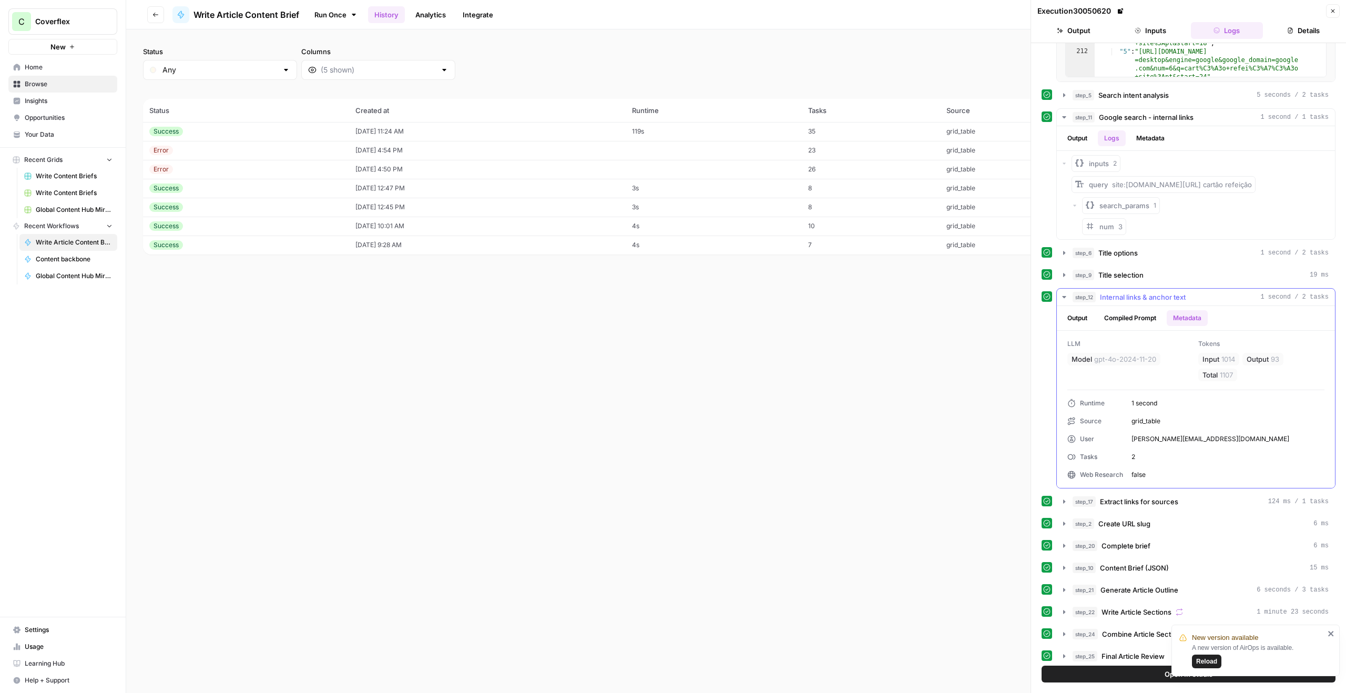
click at [1084, 313] on button "Output" at bounding box center [1077, 318] width 33 height 16
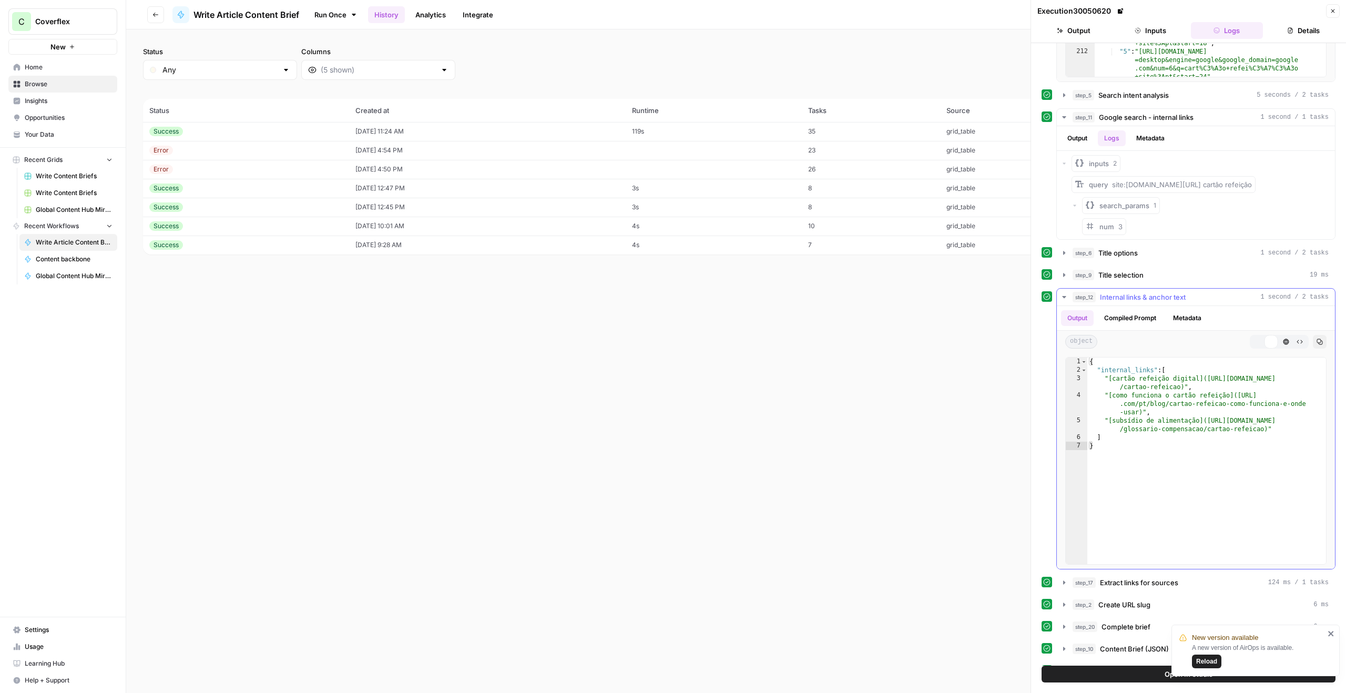
click at [1119, 316] on button "Compiled Prompt" at bounding box center [1130, 318] width 65 height 16
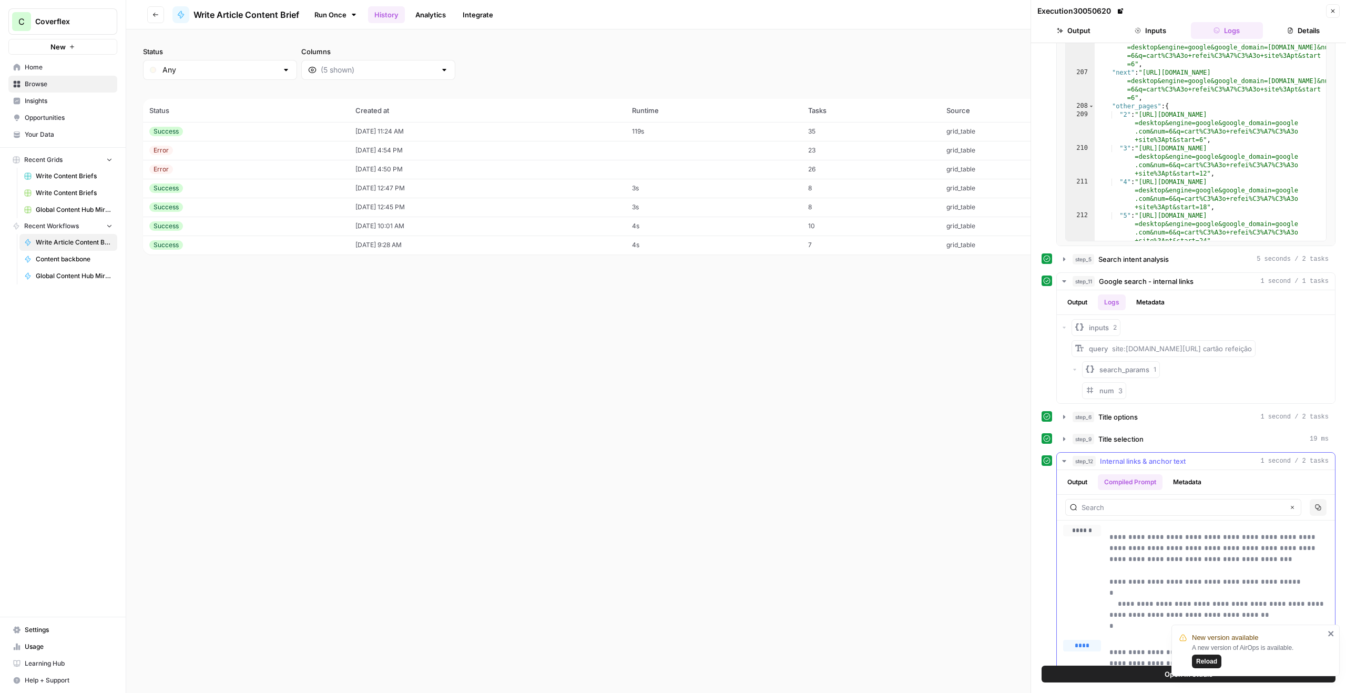
scroll to position [0, 0]
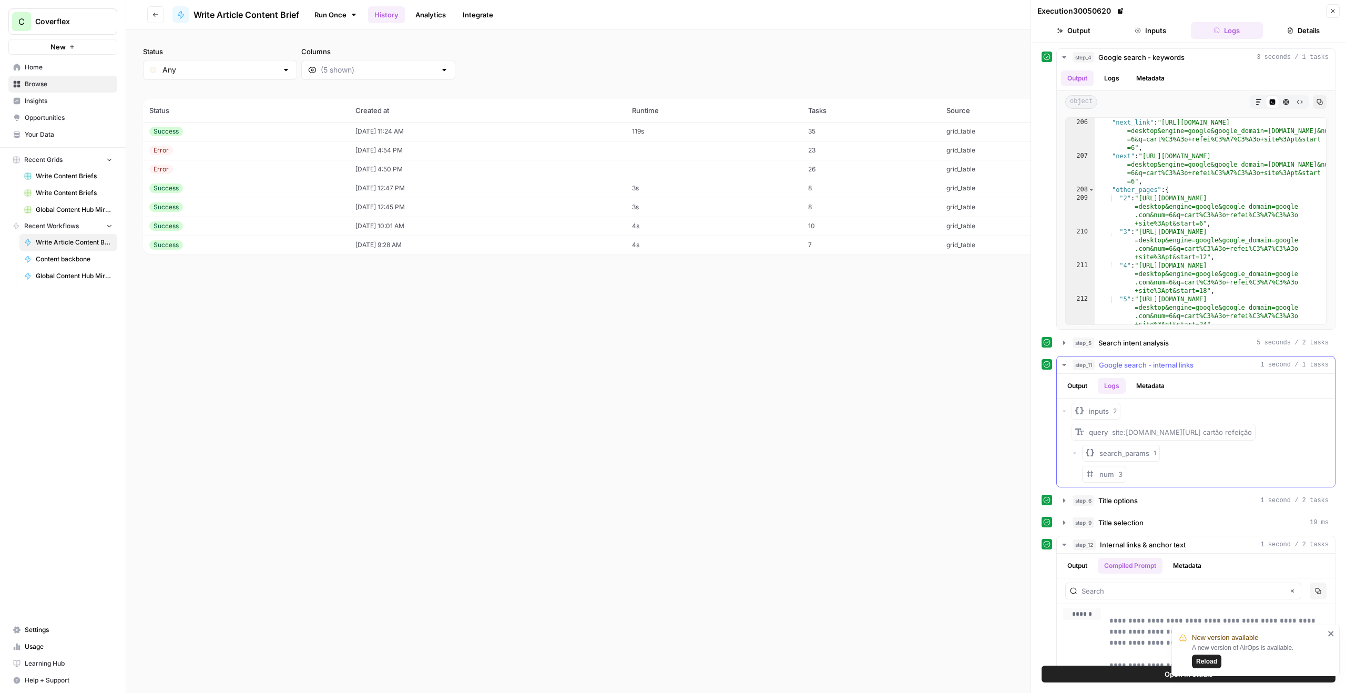
click at [1061, 362] on icon "button" at bounding box center [1064, 365] width 8 height 8
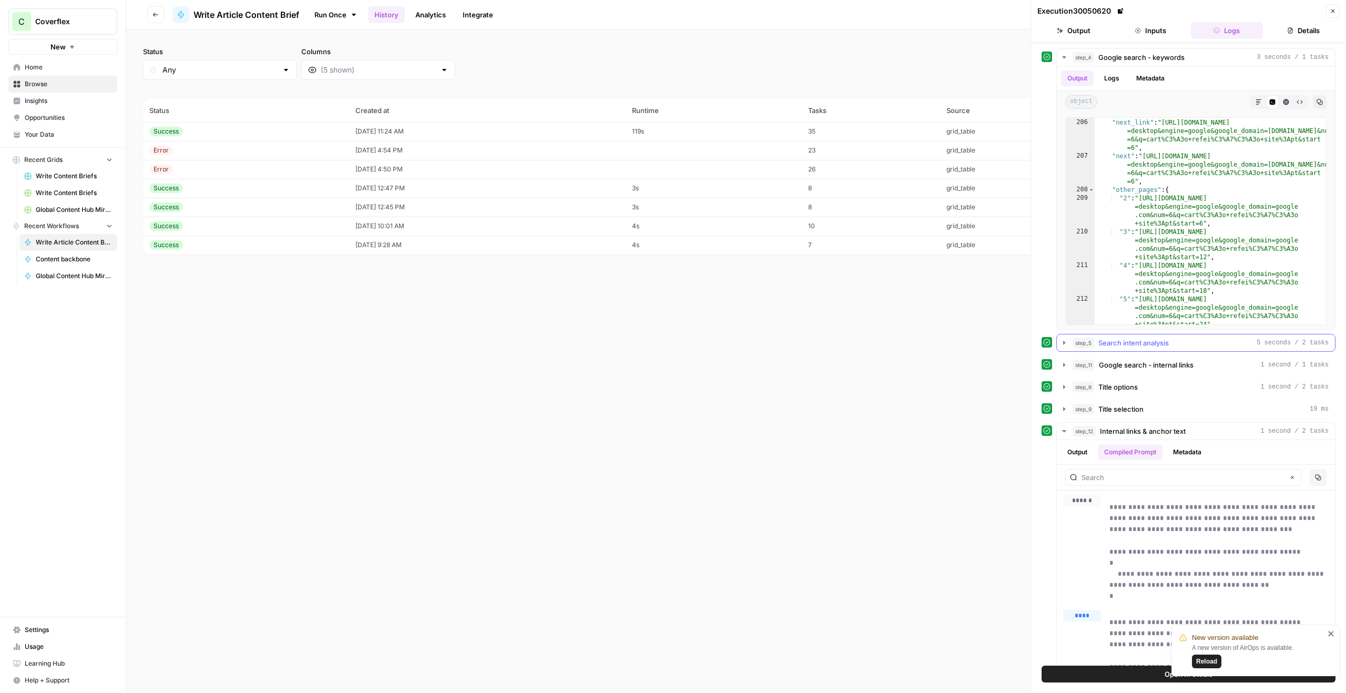
click at [1061, 341] on icon "button" at bounding box center [1064, 343] width 8 height 8
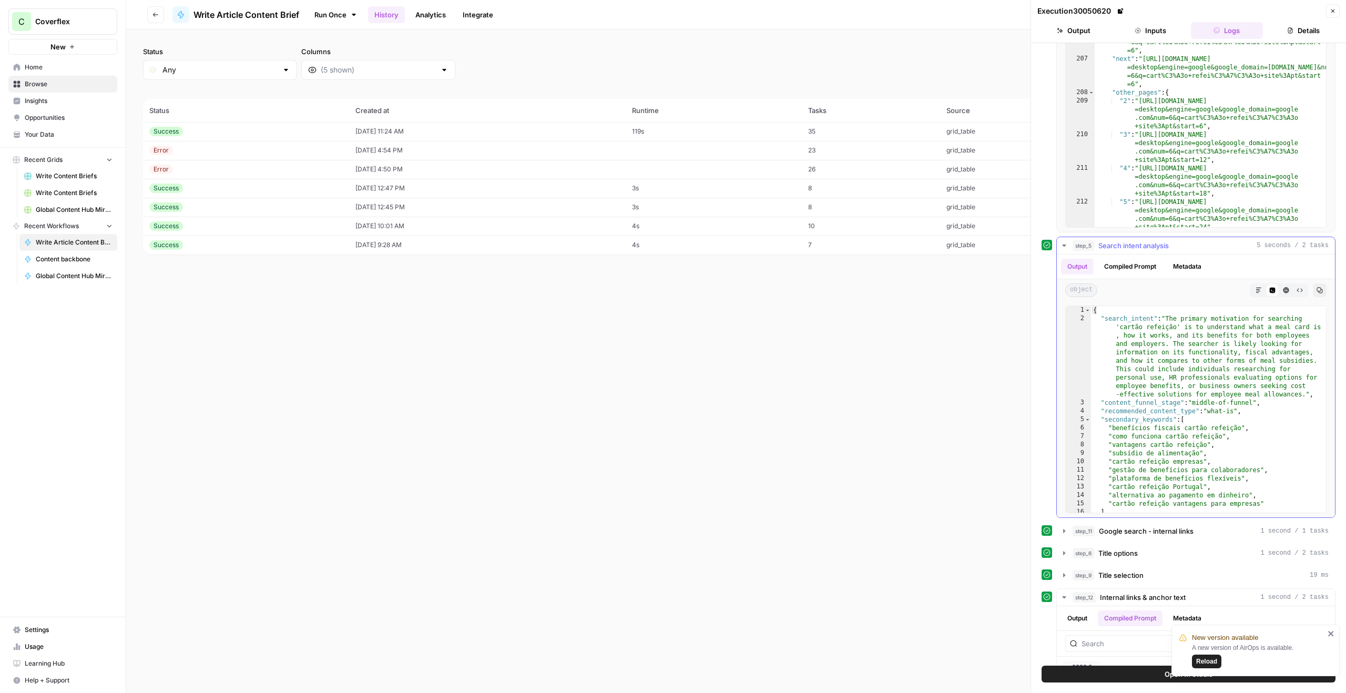
scroll to position [99, 0]
click at [1115, 259] on button "Compiled Prompt" at bounding box center [1130, 265] width 65 height 16
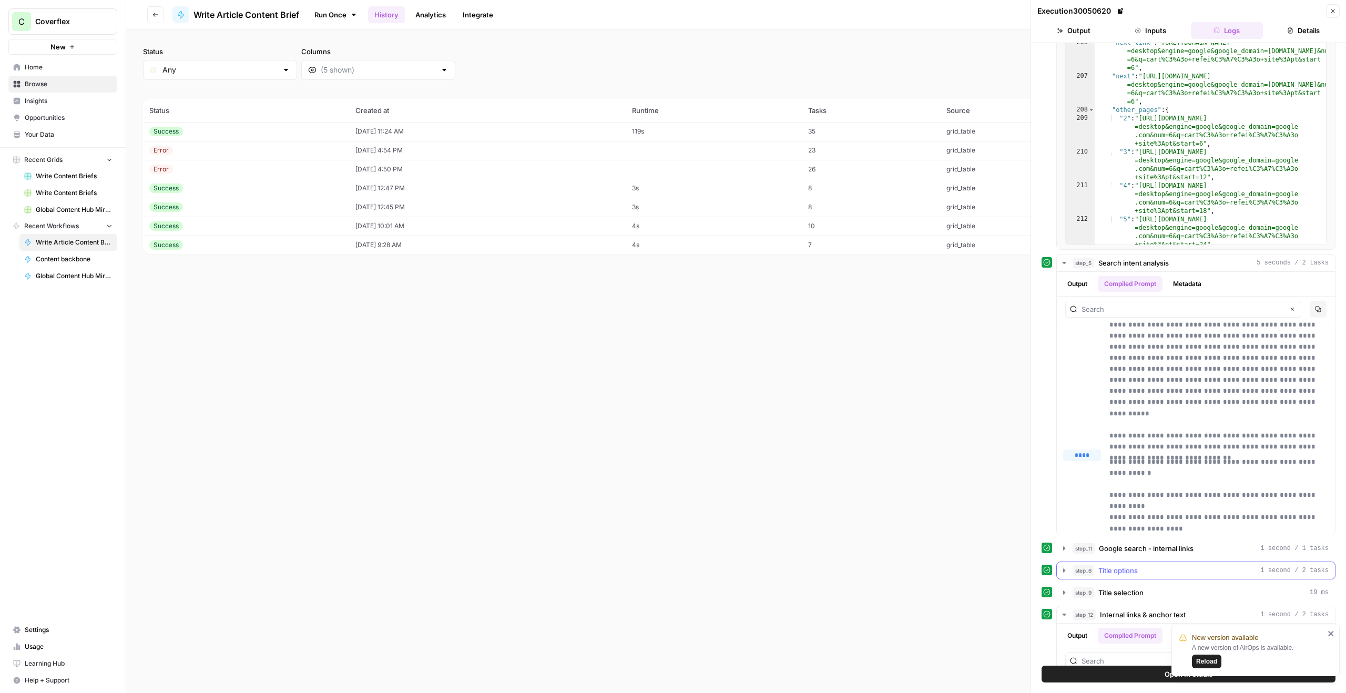
scroll to position [0, 0]
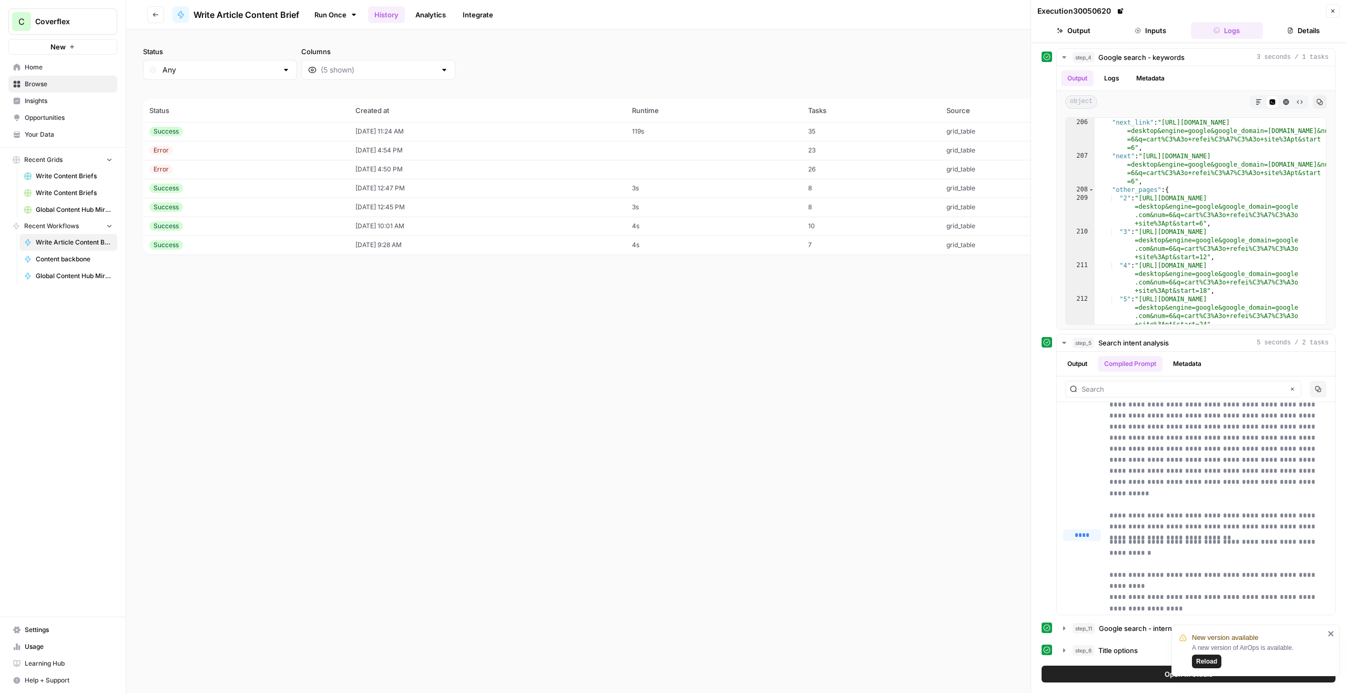
click at [71, 67] on span "Home" at bounding box center [69, 67] width 88 height 9
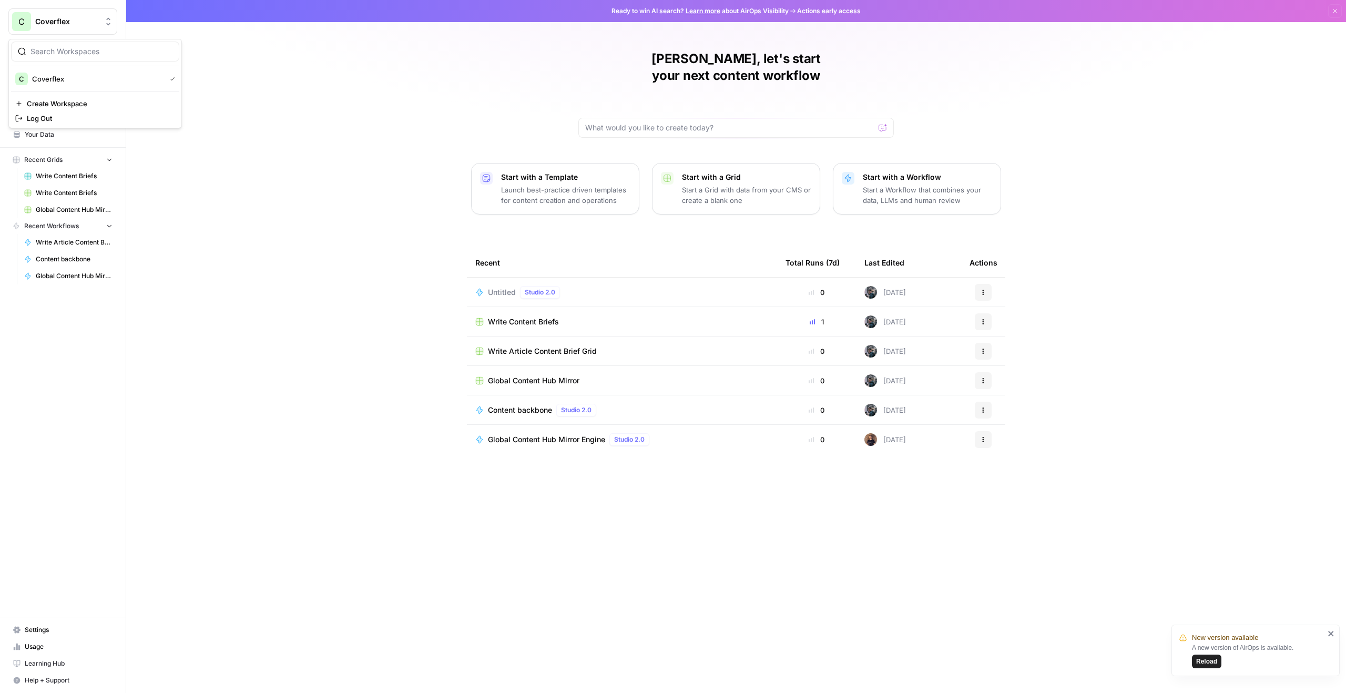
click at [33, 13] on button "C Coverflex" at bounding box center [62, 21] width 109 height 26
click at [34, 13] on button "C Coverflex" at bounding box center [62, 21] width 109 height 26
click at [84, 24] on span "Coverflex" at bounding box center [67, 21] width 64 height 11
click at [175, 223] on div "Francisco, let's start your next content workflow Start with a Template Launch …" at bounding box center [736, 346] width 1220 height 693
click at [37, 626] on span "Settings" at bounding box center [69, 629] width 88 height 9
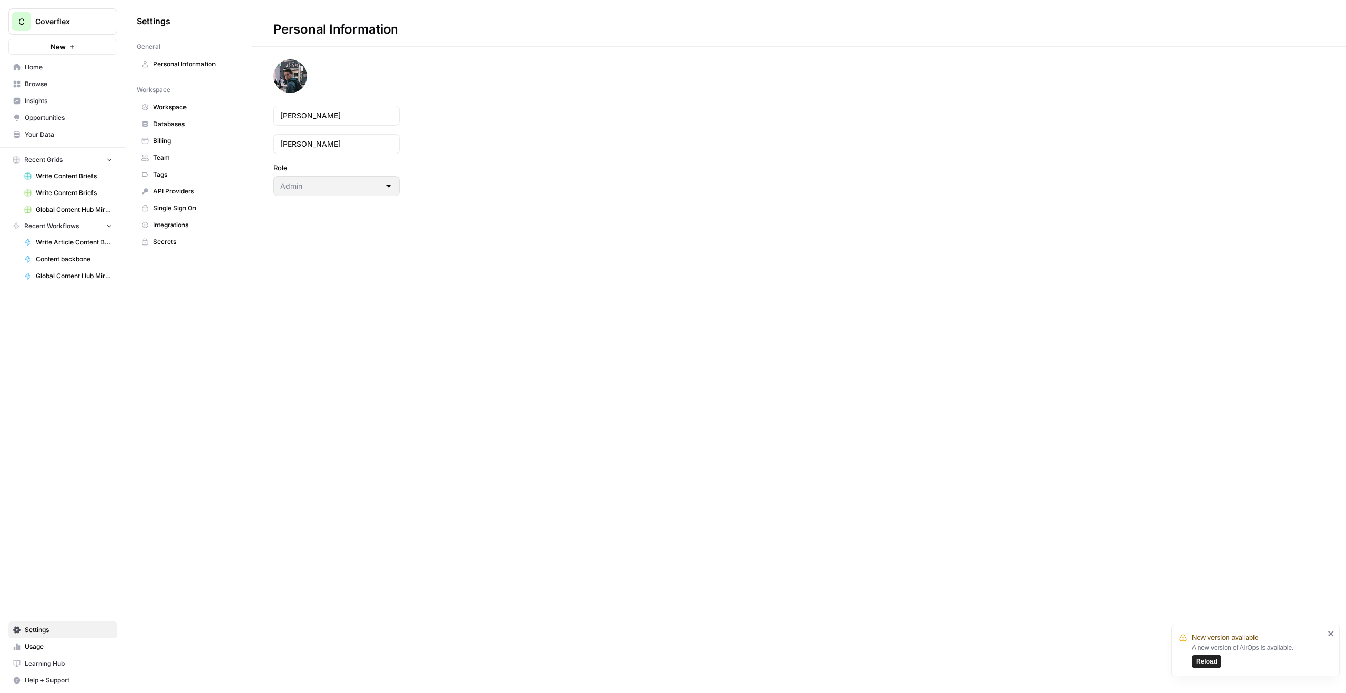
click at [79, 81] on span "Browse" at bounding box center [69, 83] width 88 height 9
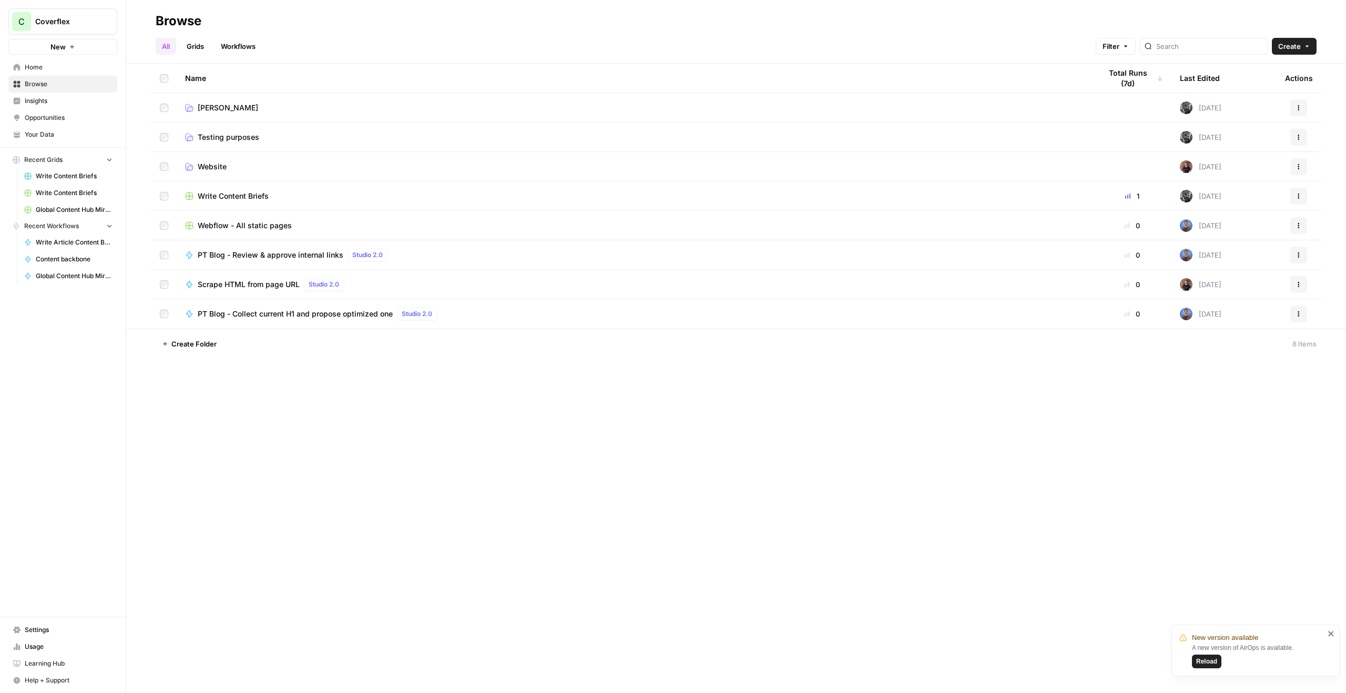
click at [70, 114] on span "Opportunities" at bounding box center [69, 117] width 88 height 9
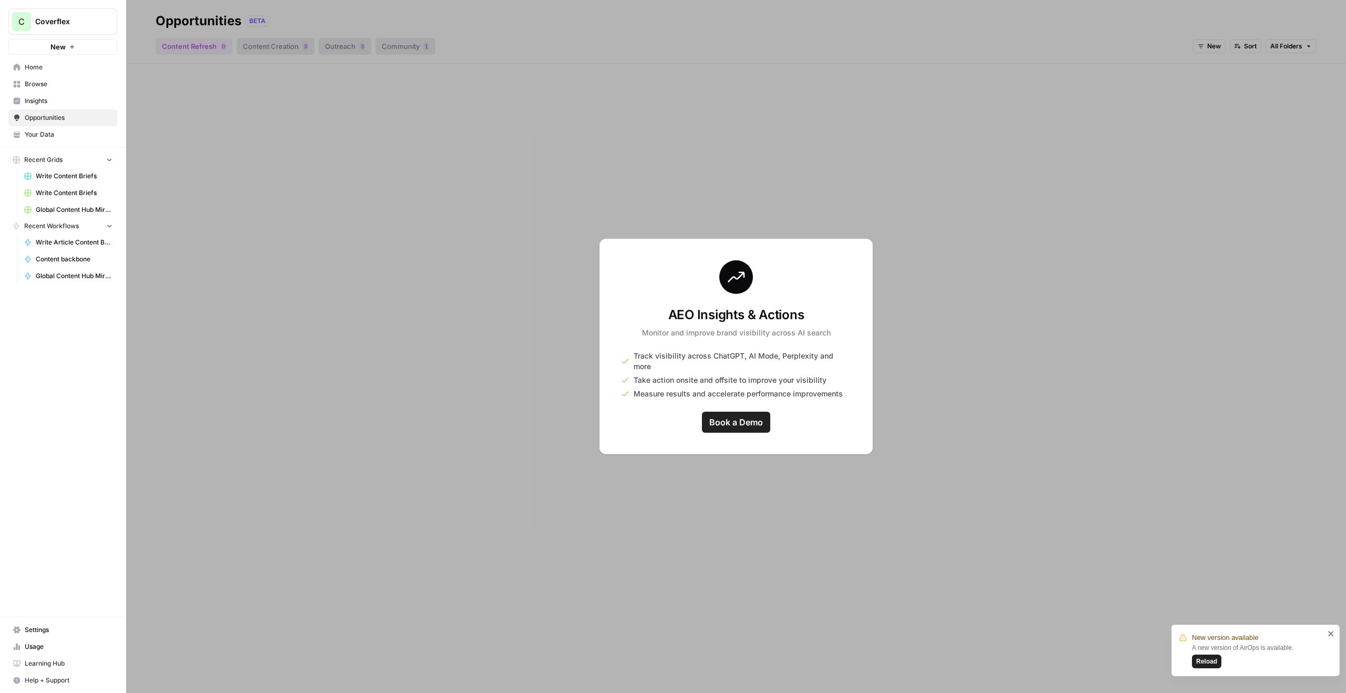
click at [486, 242] on div at bounding box center [736, 346] width 1220 height 693
click at [30, 131] on span "Your Data" at bounding box center [69, 134] width 88 height 9
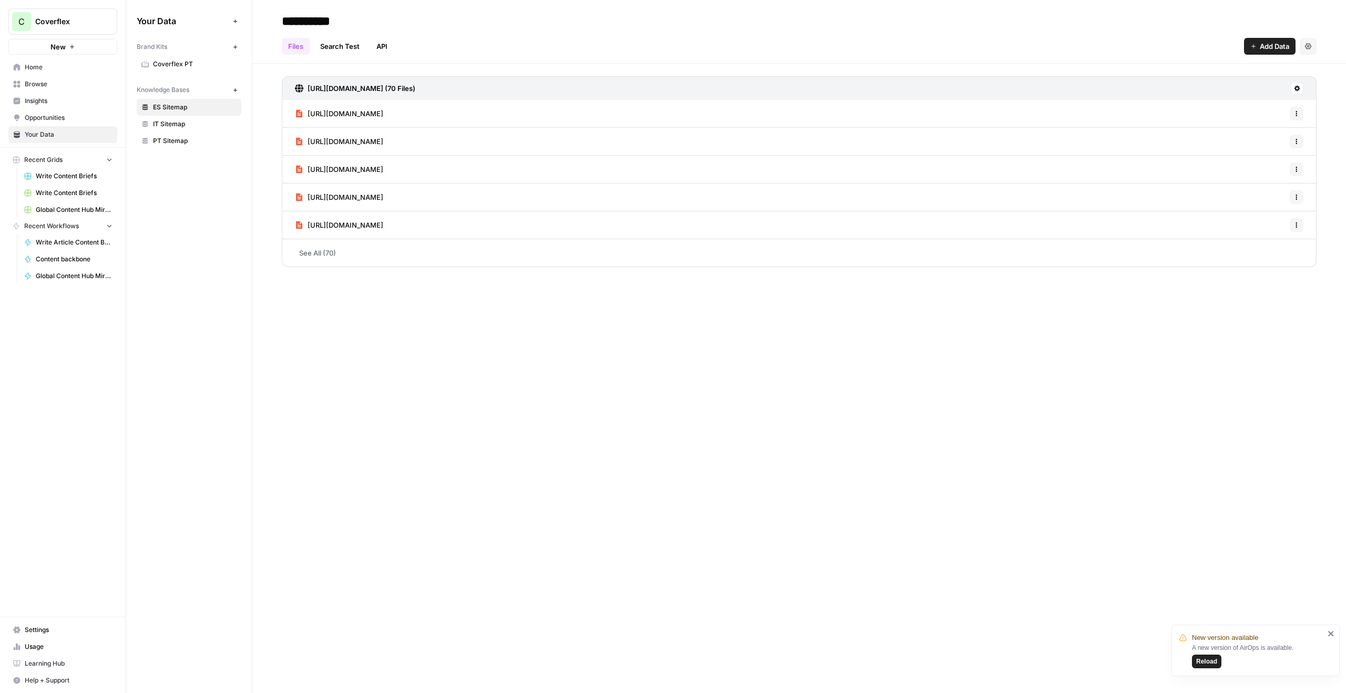
click at [182, 59] on span "Coverflex PT" at bounding box center [195, 63] width 84 height 9
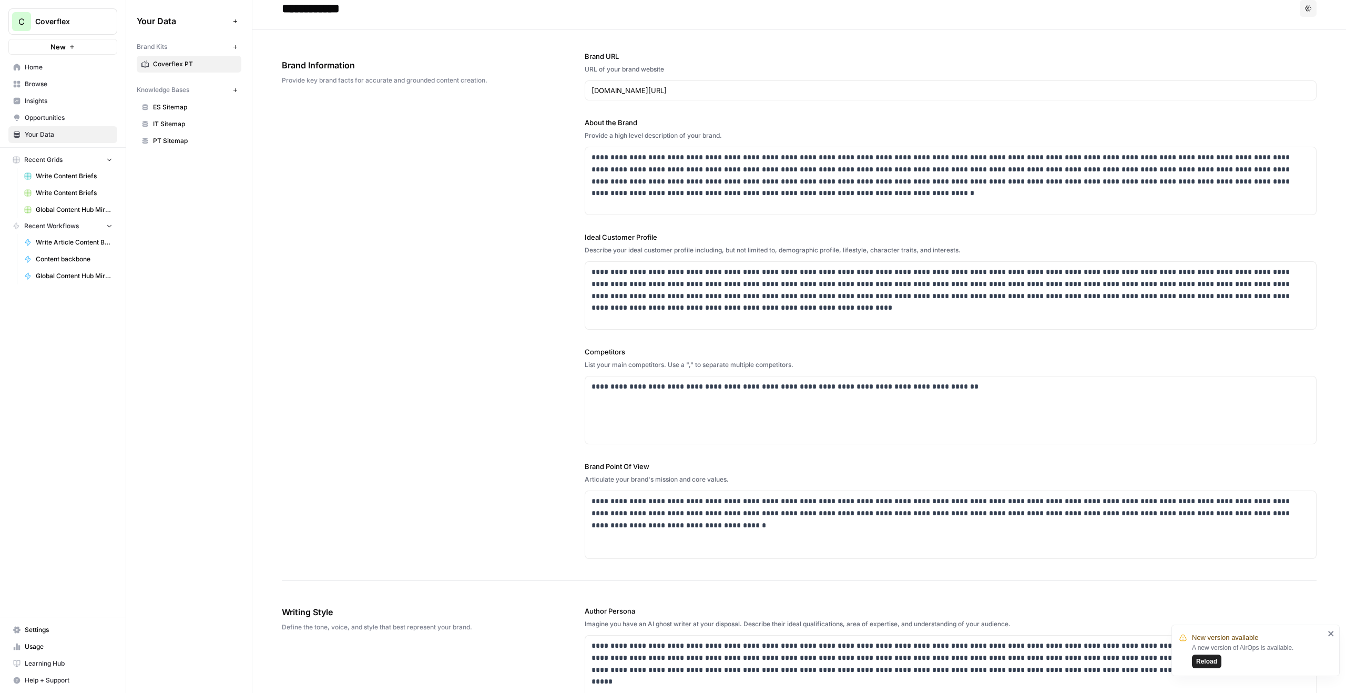
scroll to position [15, 0]
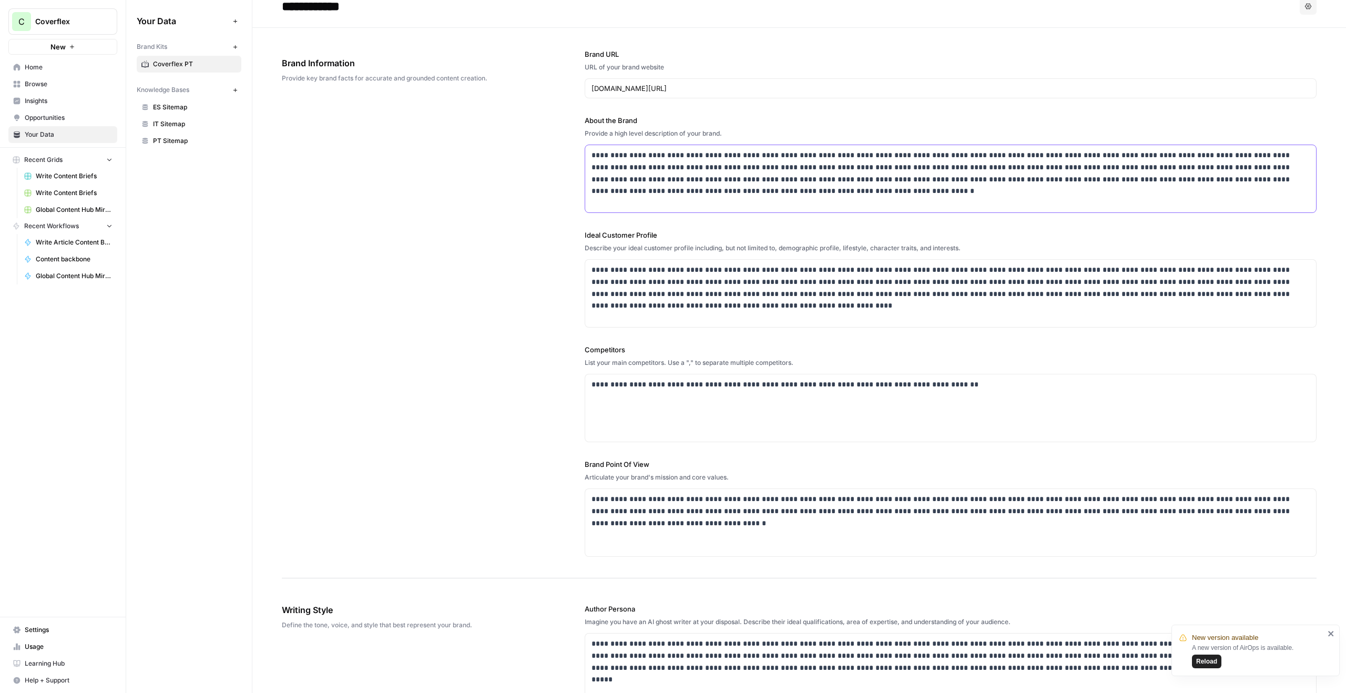
click at [639, 187] on p "**********" at bounding box center [950, 173] width 718 height 48
click at [496, 180] on div "**********" at bounding box center [799, 303] width 1035 height 550
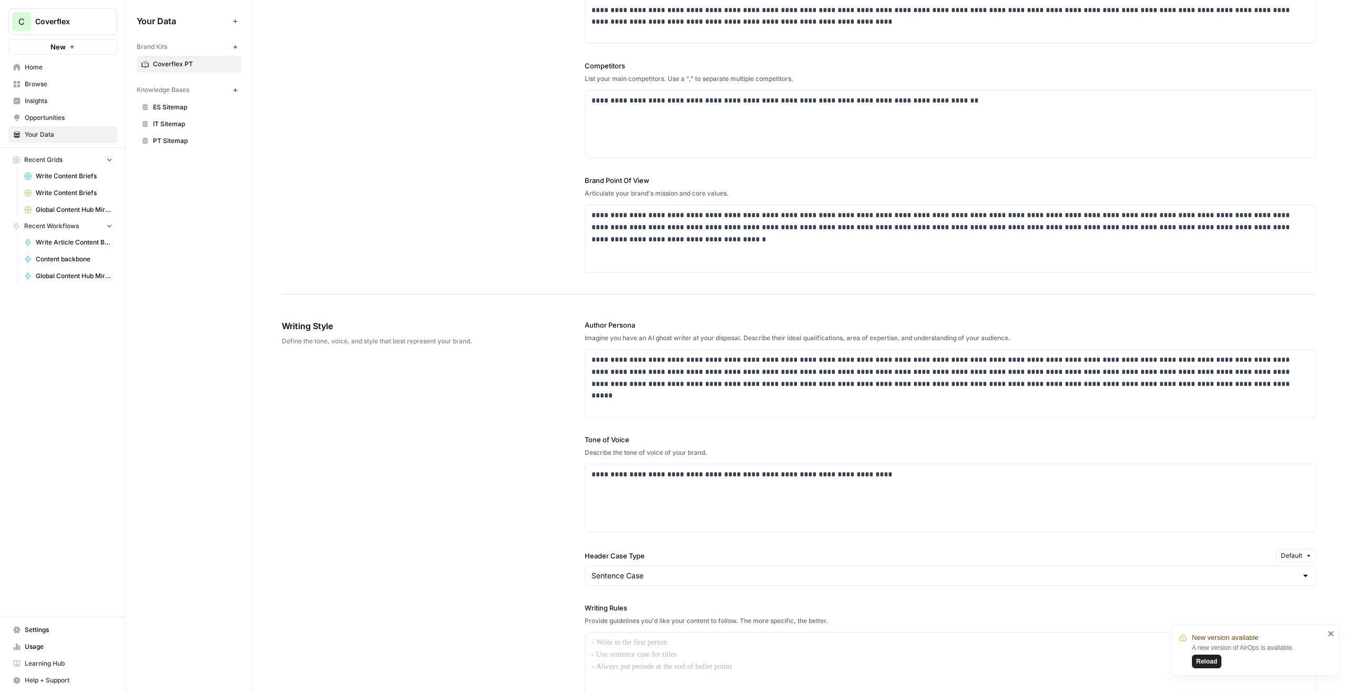
scroll to position [302, 0]
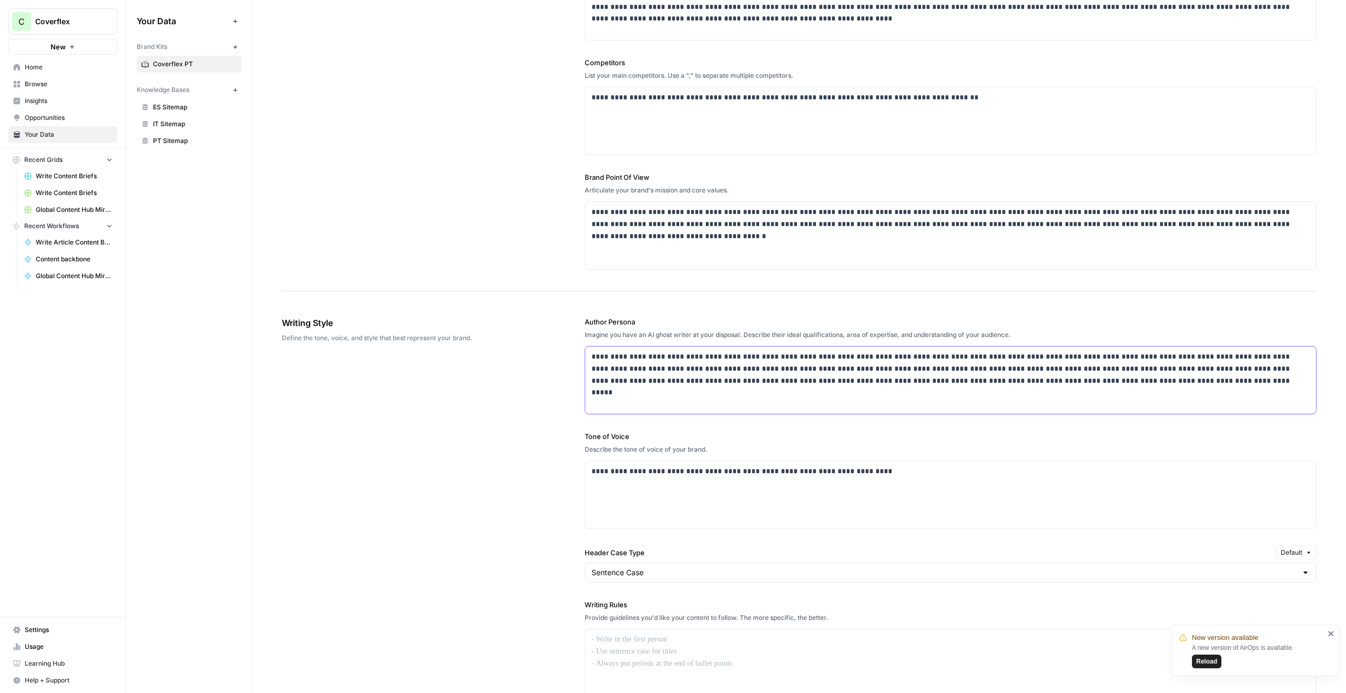
click at [619, 360] on p "**********" at bounding box center [950, 369] width 718 height 36
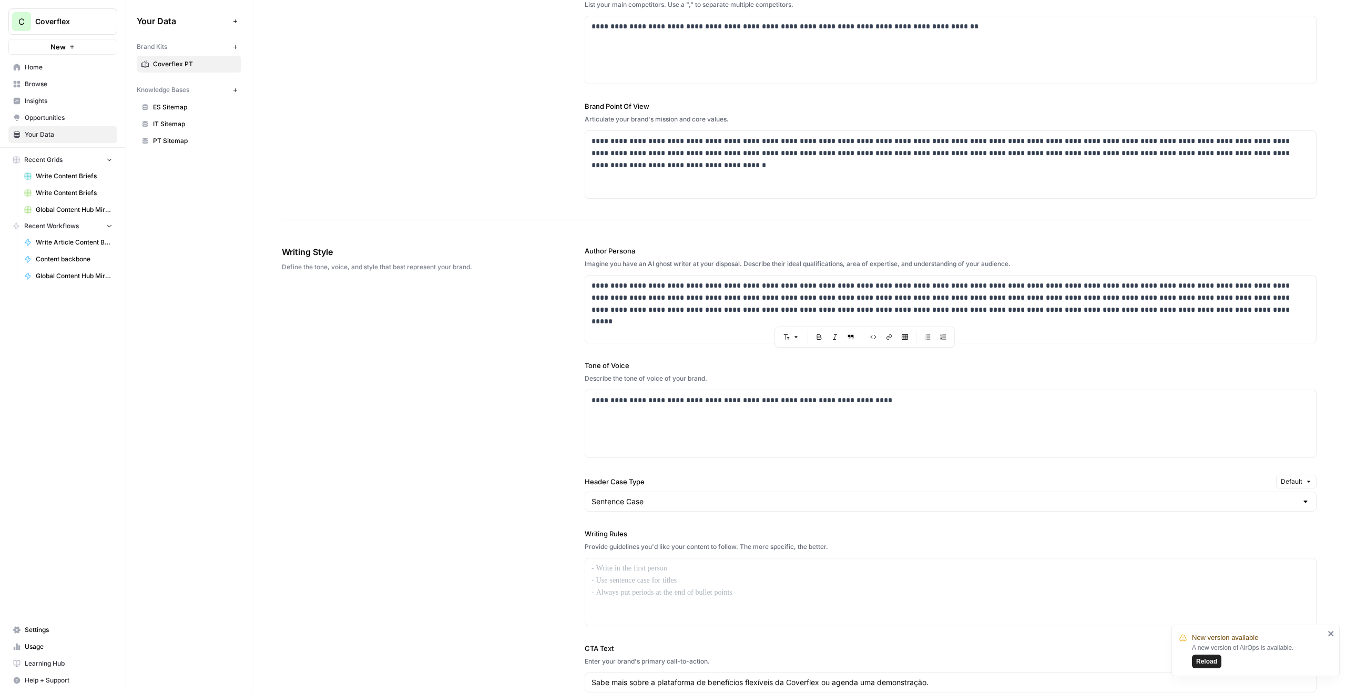
click at [549, 370] on div "**********" at bounding box center [799, 502] width 1035 height 556
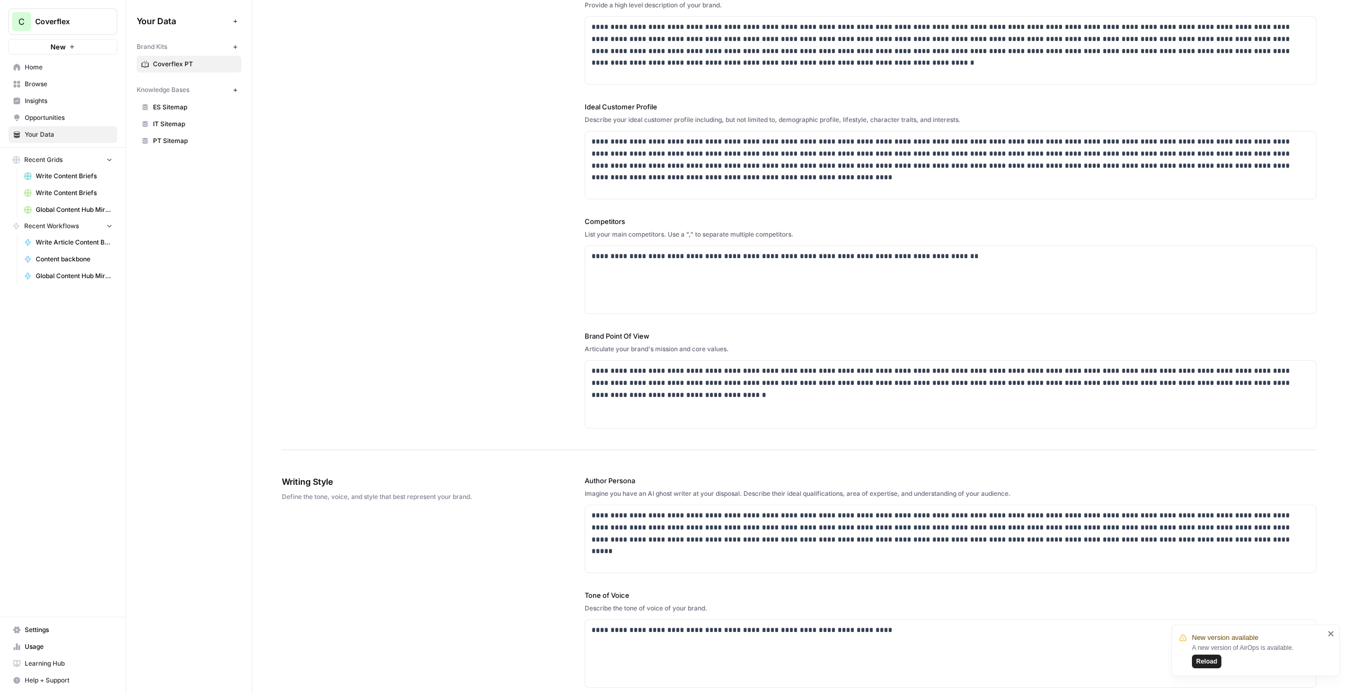
scroll to position [0, 0]
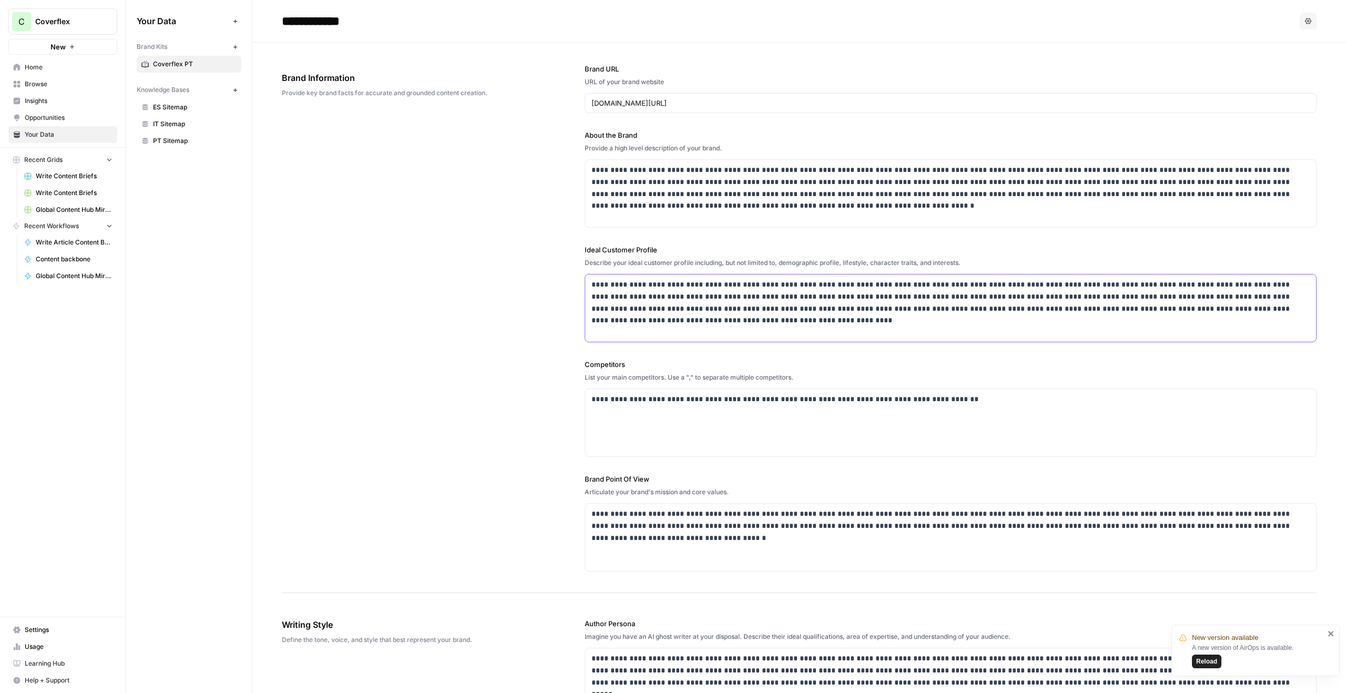
click at [687, 283] on p "**********" at bounding box center [950, 303] width 718 height 48
click at [597, 243] on div "**********" at bounding box center [951, 318] width 732 height 550
drag, startPoint x: 567, startPoint y: 250, endPoint x: 1011, endPoint y: 258, distance: 444.3
click at [1011, 258] on div "**********" at bounding box center [799, 318] width 1035 height 550
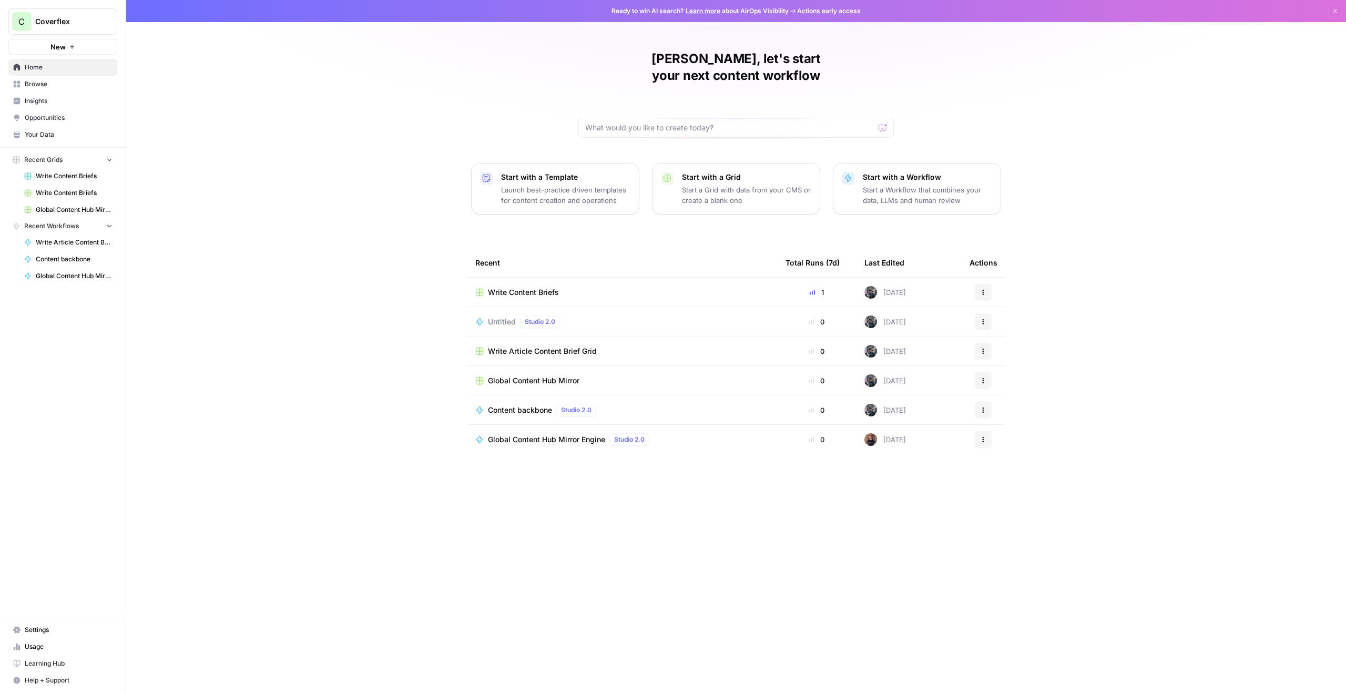
click at [602, 287] on div "Write Content Briefs" at bounding box center [621, 292] width 293 height 11
click at [618, 313] on td "Untitled Studio 2.0" at bounding box center [622, 321] width 310 height 29
click at [643, 315] on div "Untitled Studio 2.0" at bounding box center [621, 321] width 293 height 13
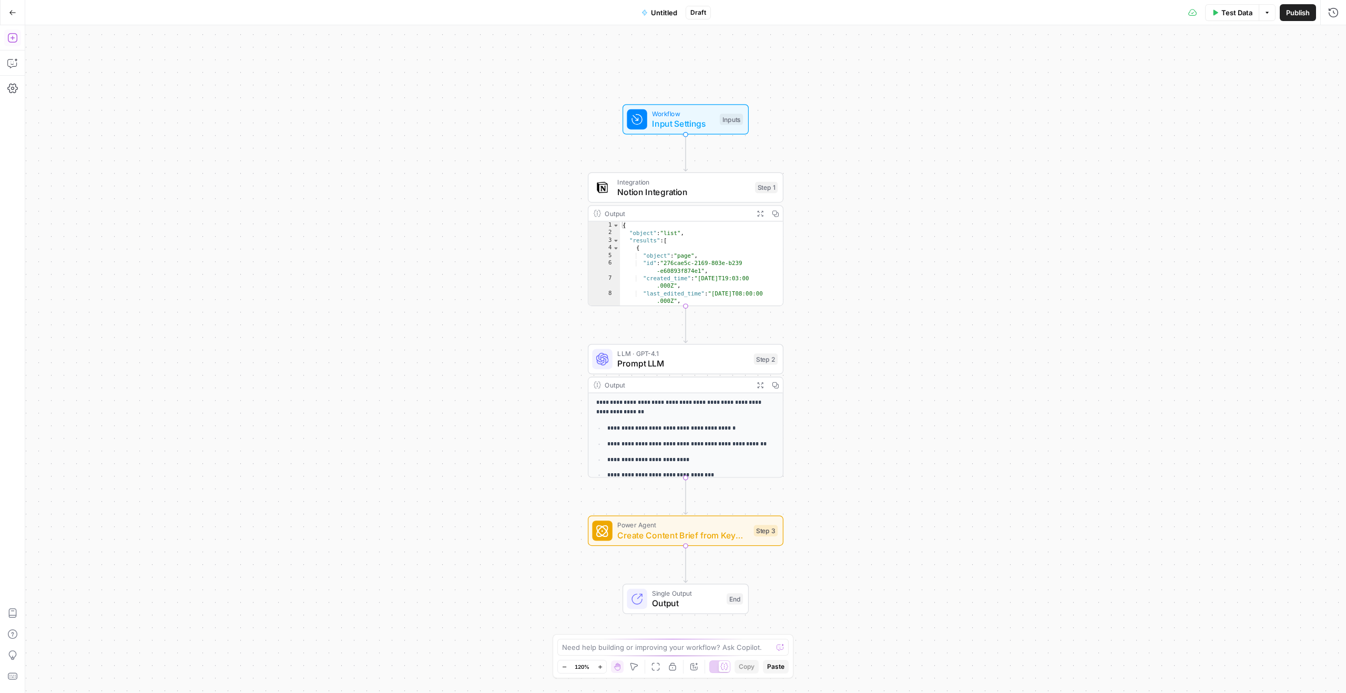
click at [9, 34] on icon "button" at bounding box center [12, 38] width 11 height 11
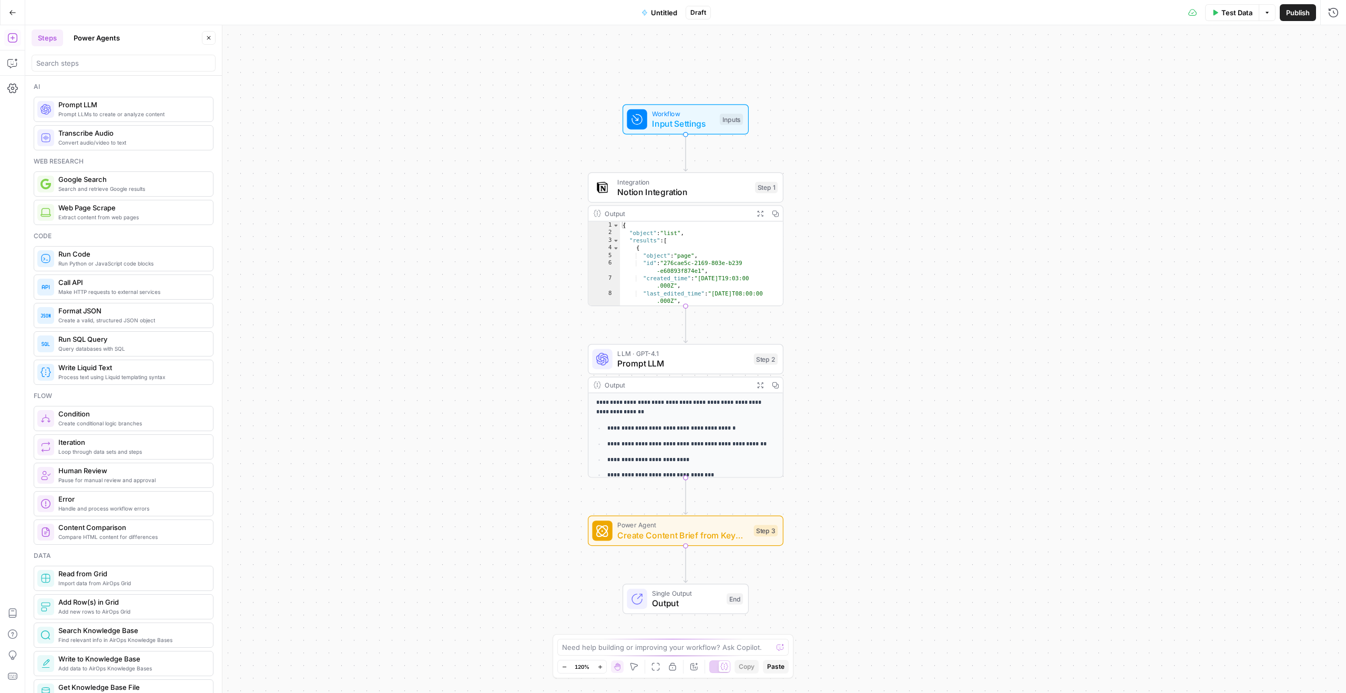
click at [145, 193] on div "Search and retrieve Google results Google Search" at bounding box center [124, 183] width 180 height 25
click at [1195, 169] on p at bounding box center [1240, 166] width 183 height 11
